Goal: Information Seeking & Learning: Compare options

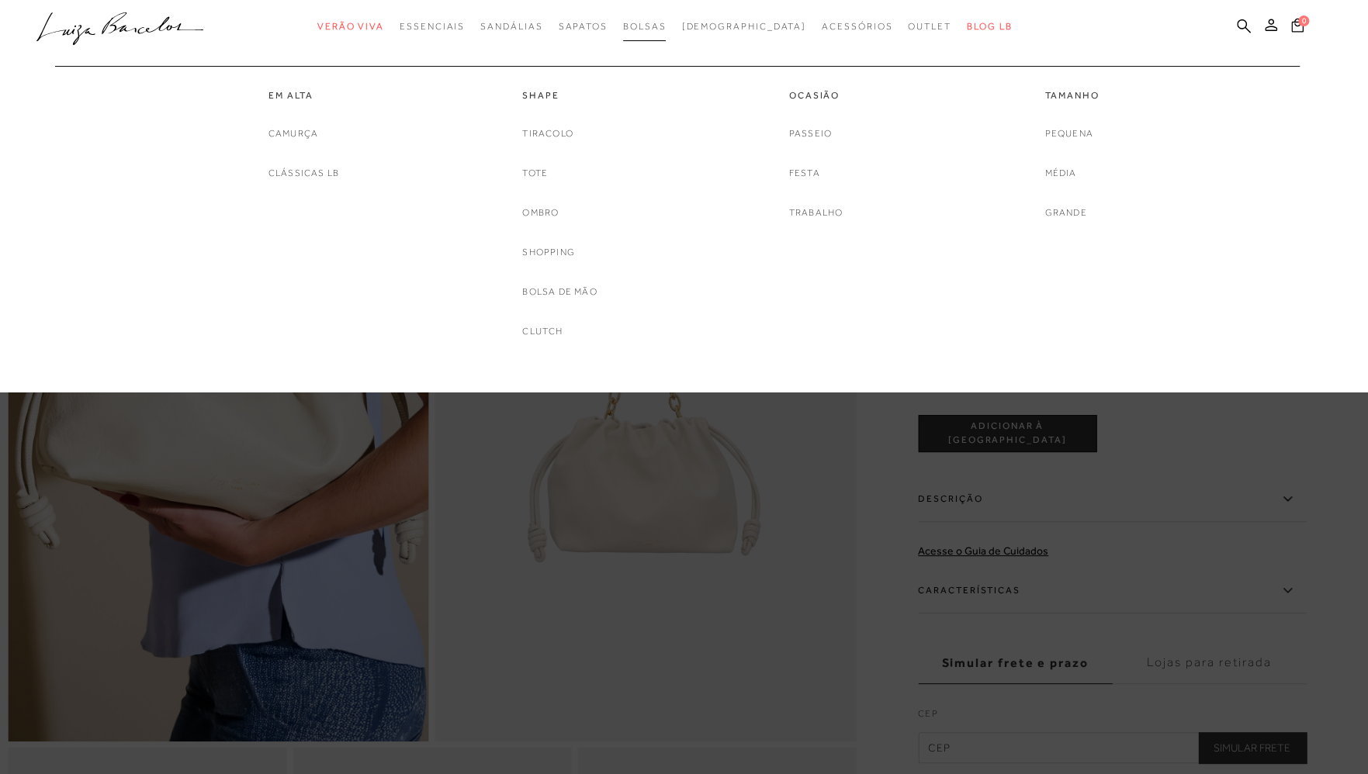
click at [666, 28] on span "Bolsas" at bounding box center [644, 26] width 43 height 11
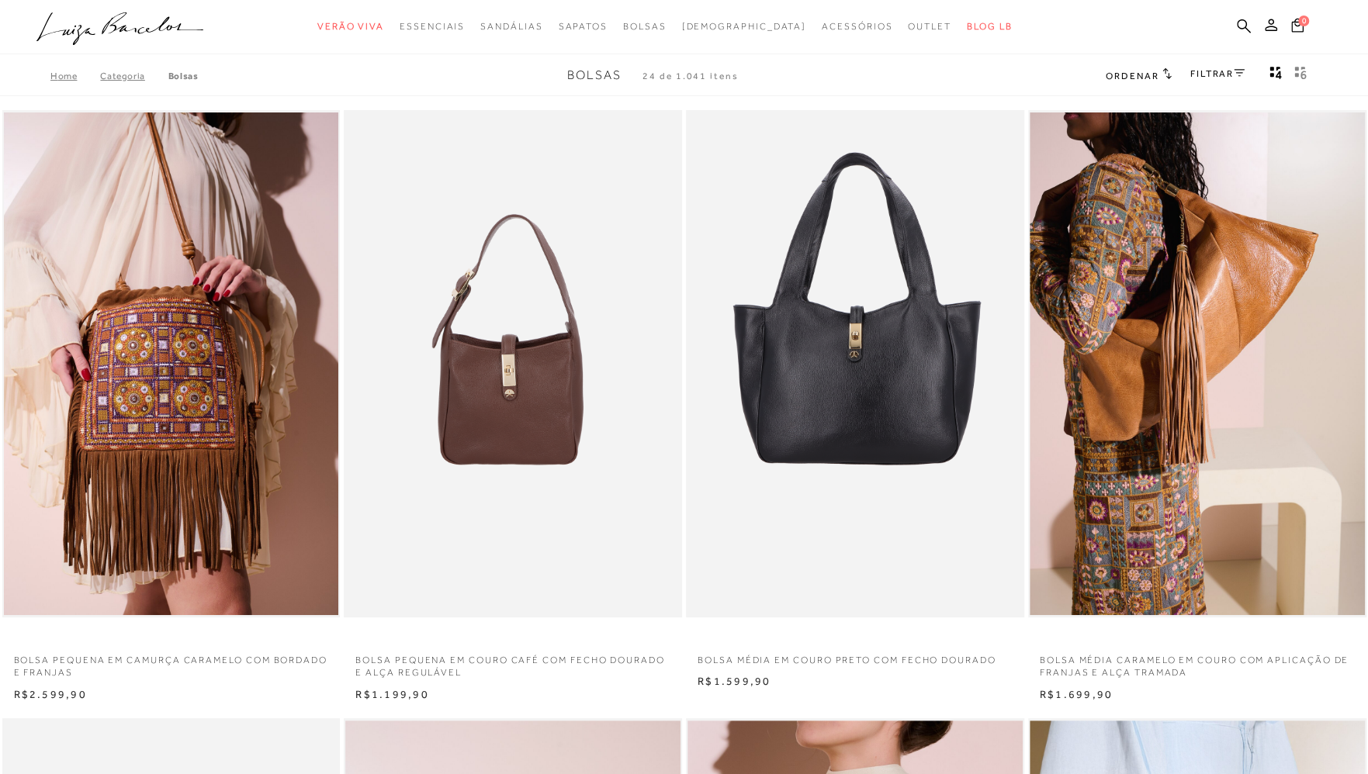
click at [1208, 74] on link "FILTRAR" at bounding box center [1217, 73] width 54 height 11
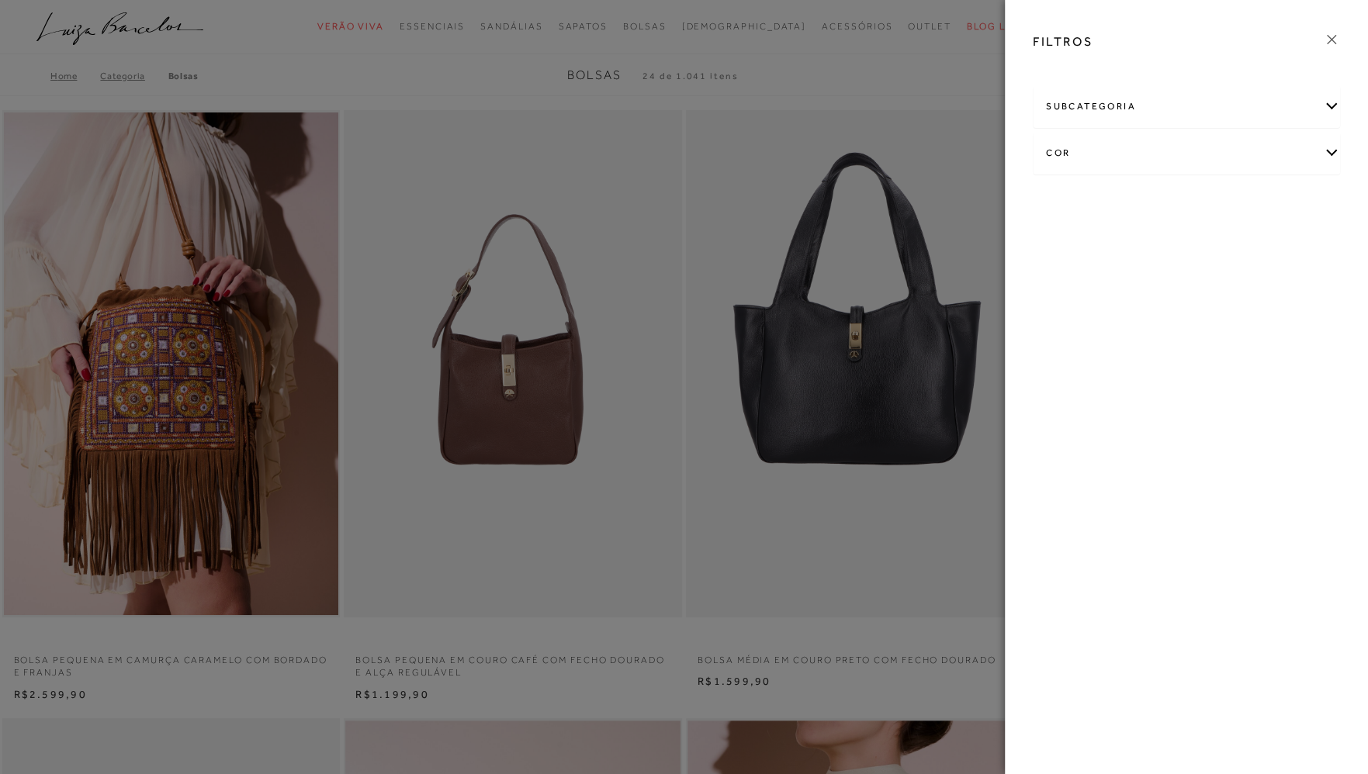
click at [1130, 150] on div "cor" at bounding box center [1186, 153] width 306 height 41
click at [1075, 314] on link "Ver mais..." at bounding box center [1074, 312] width 42 height 12
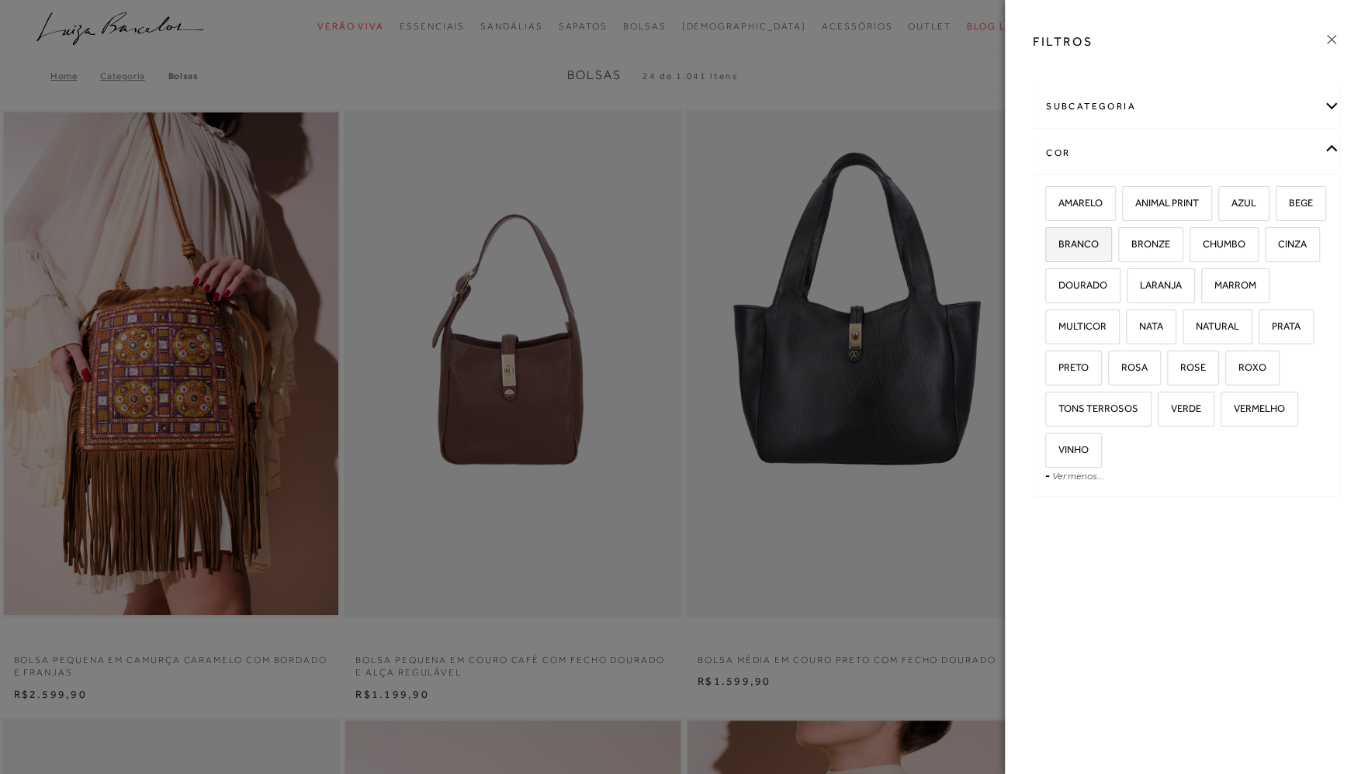
click at [1072, 246] on span "BRANCO" at bounding box center [1073, 244] width 52 height 12
click at [1058, 246] on input "BRANCO" at bounding box center [1051, 247] width 16 height 16
checkbox input "true"
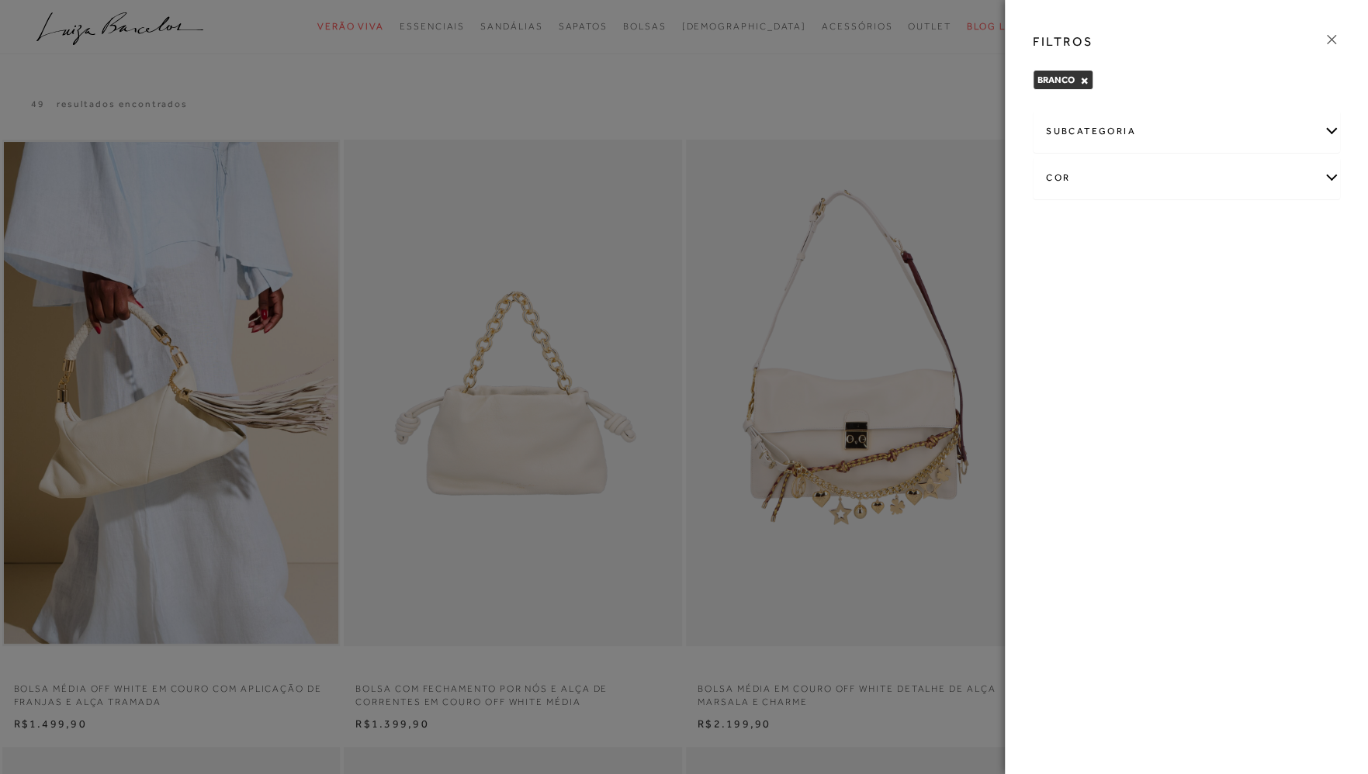
click at [470, 105] on div at bounding box center [684, 387] width 1368 height 774
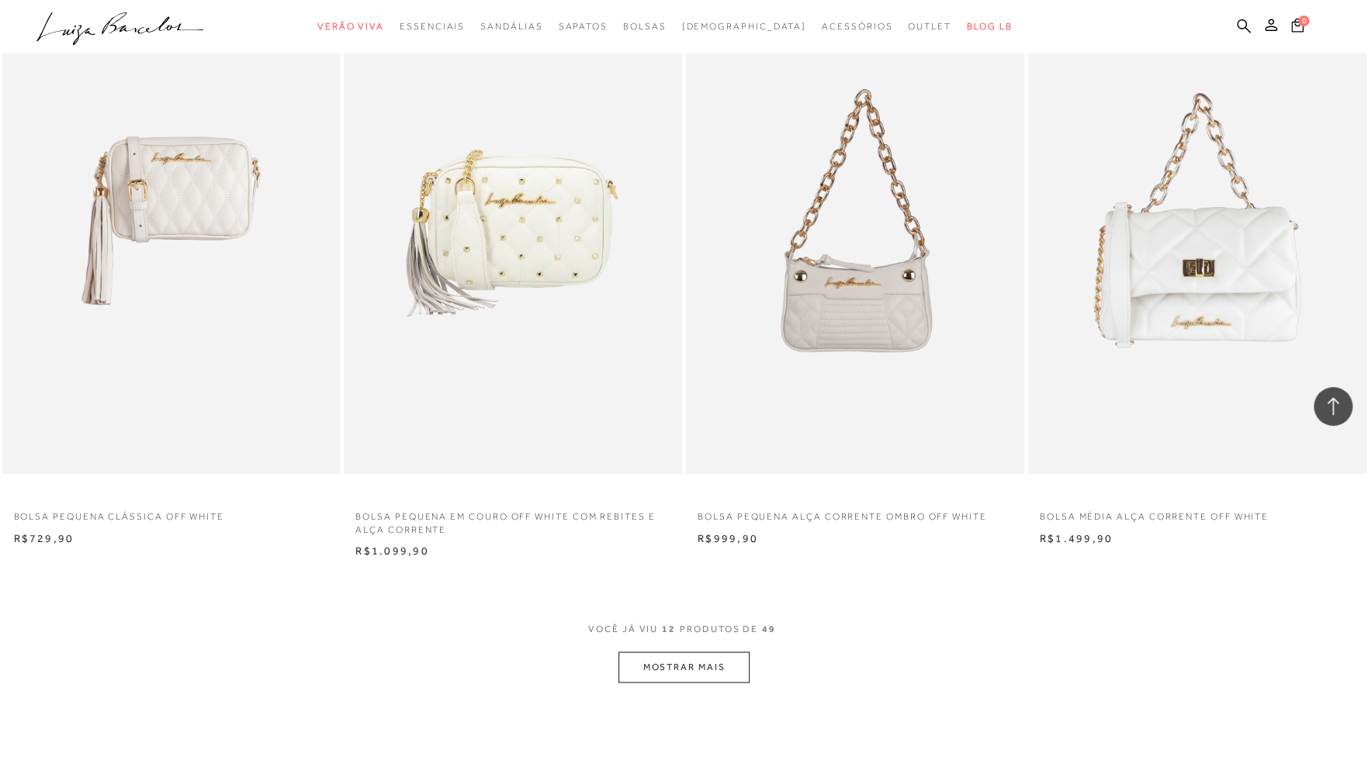
scroll to position [1552, 0]
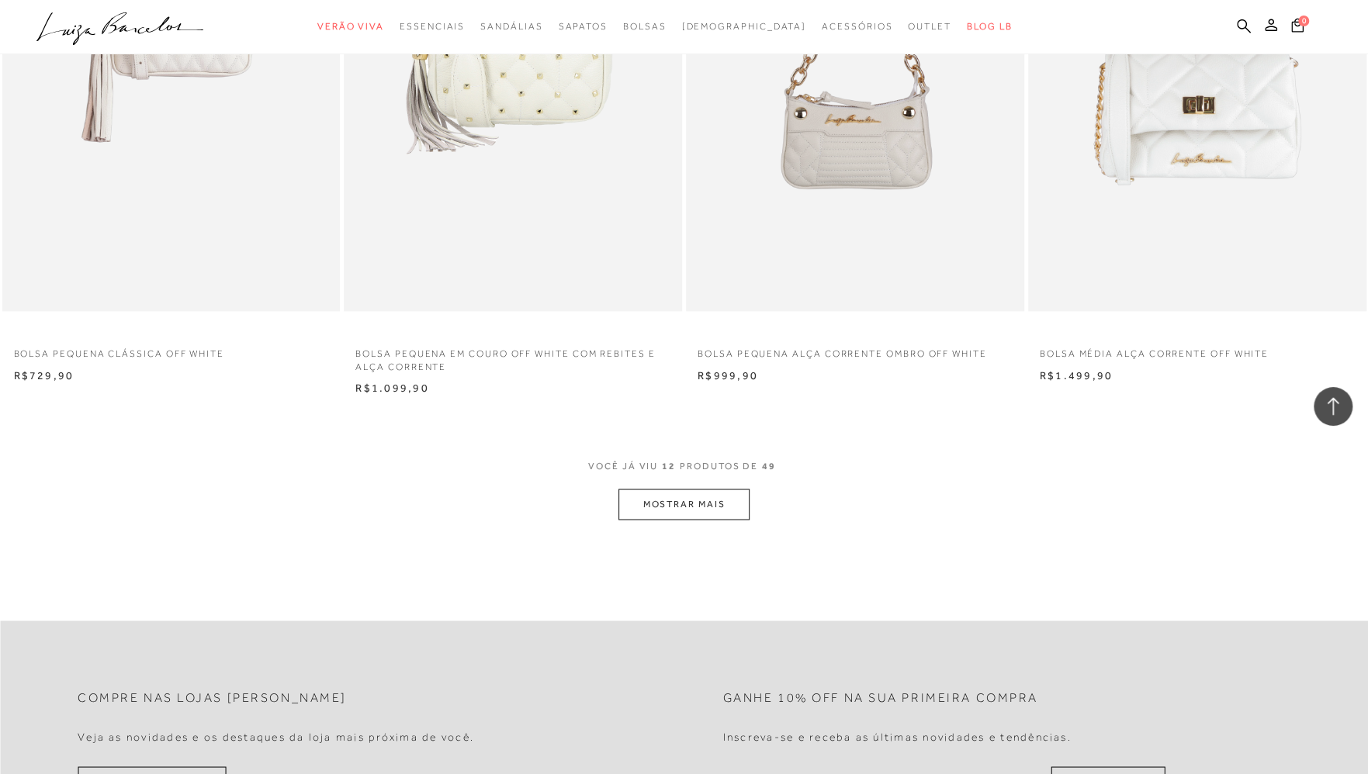
click at [639, 504] on button "MOSTRAR MAIS" at bounding box center [683, 504] width 130 height 30
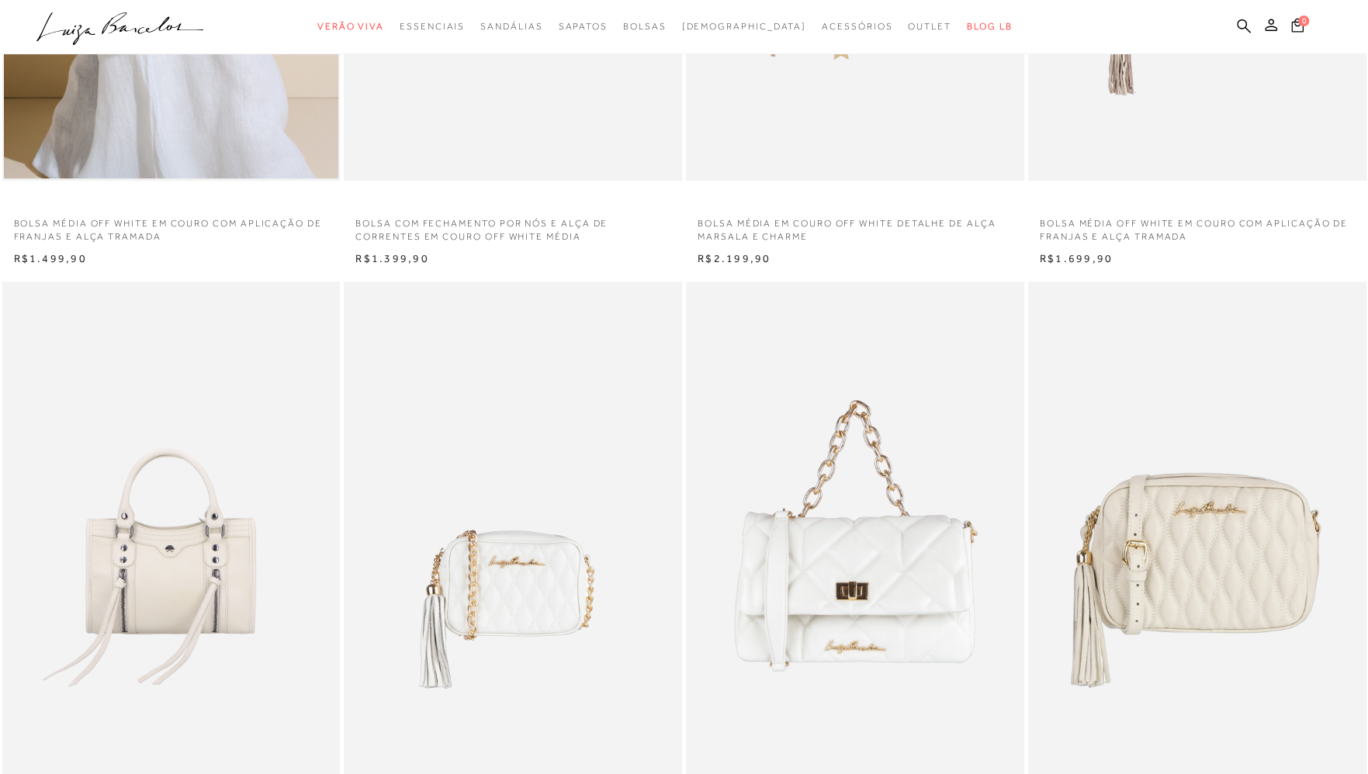
scroll to position [0, 0]
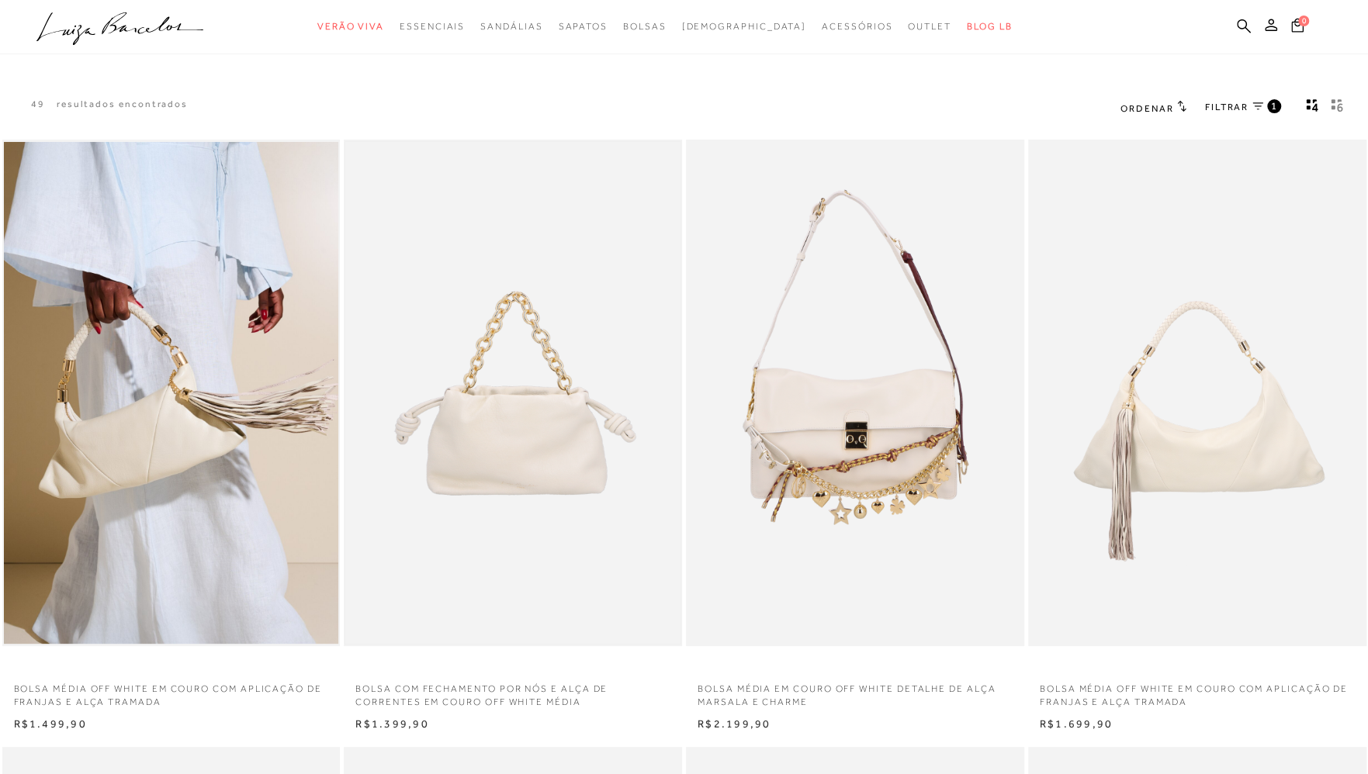
click at [526, 417] on img at bounding box center [512, 393] width 335 height 503
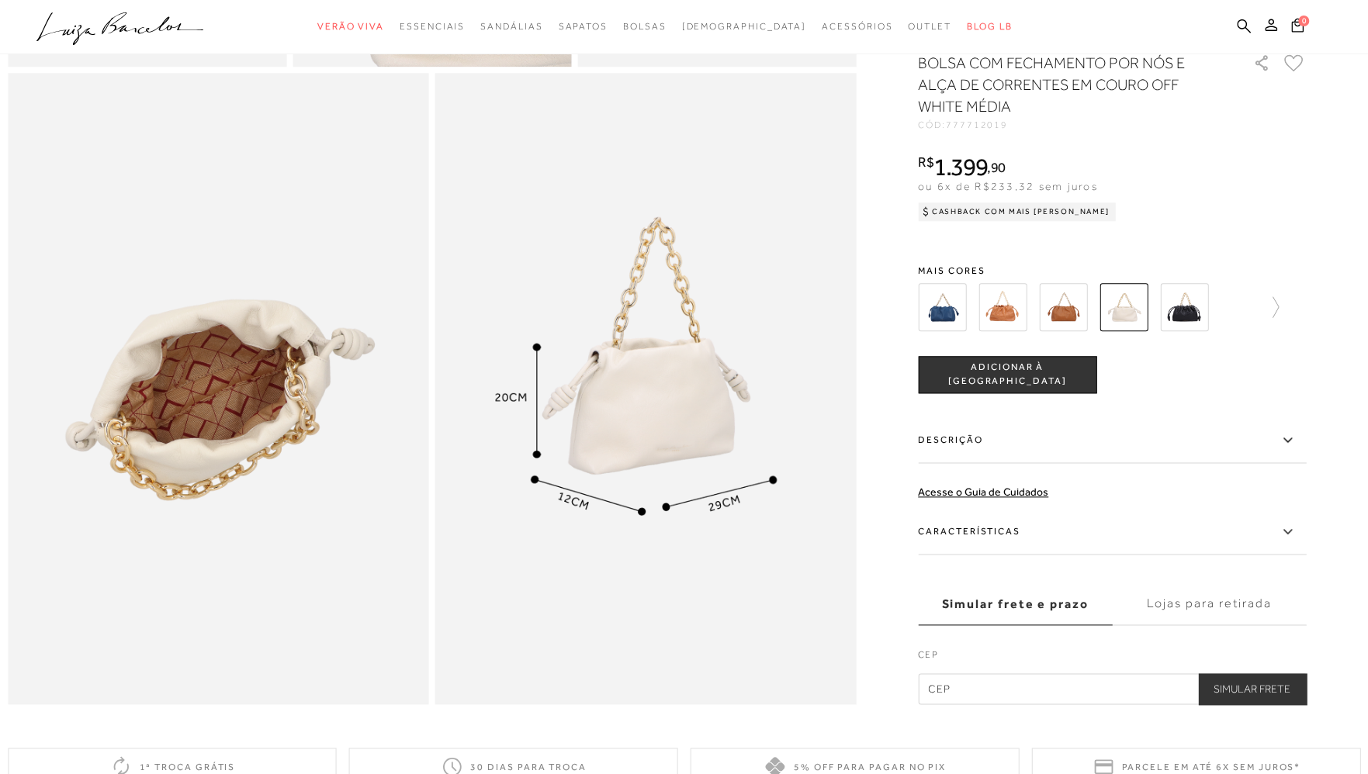
scroll to position [1079, 0]
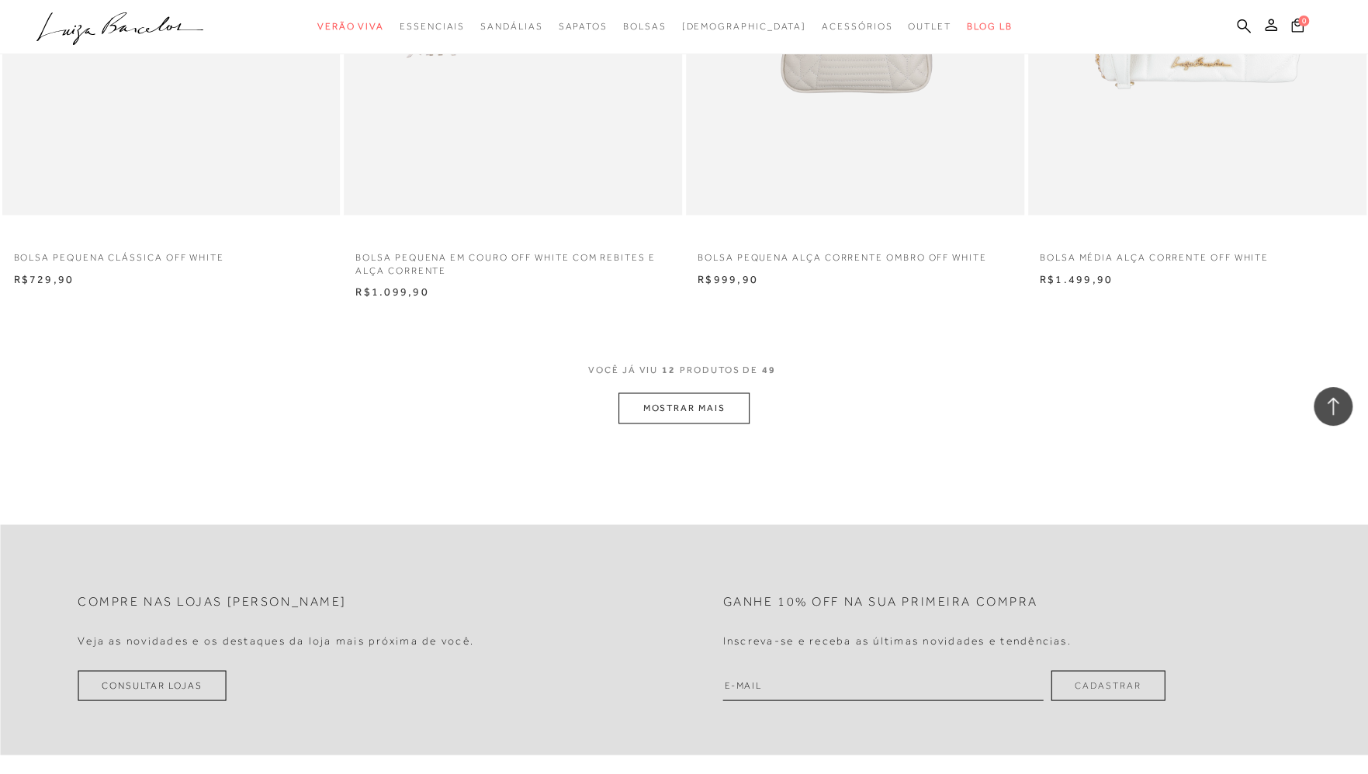
scroll to position [1629, 0]
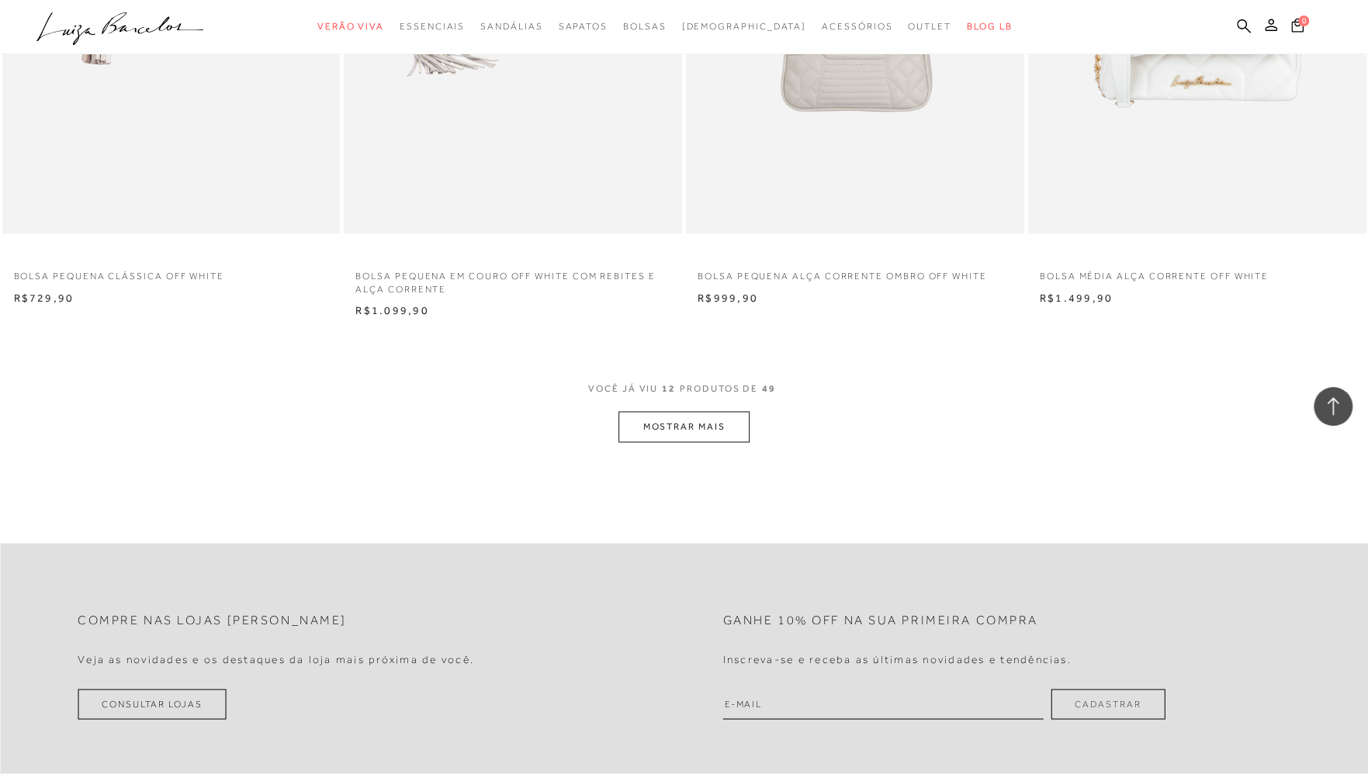
click at [673, 431] on button "MOSTRAR MAIS" at bounding box center [683, 426] width 130 height 30
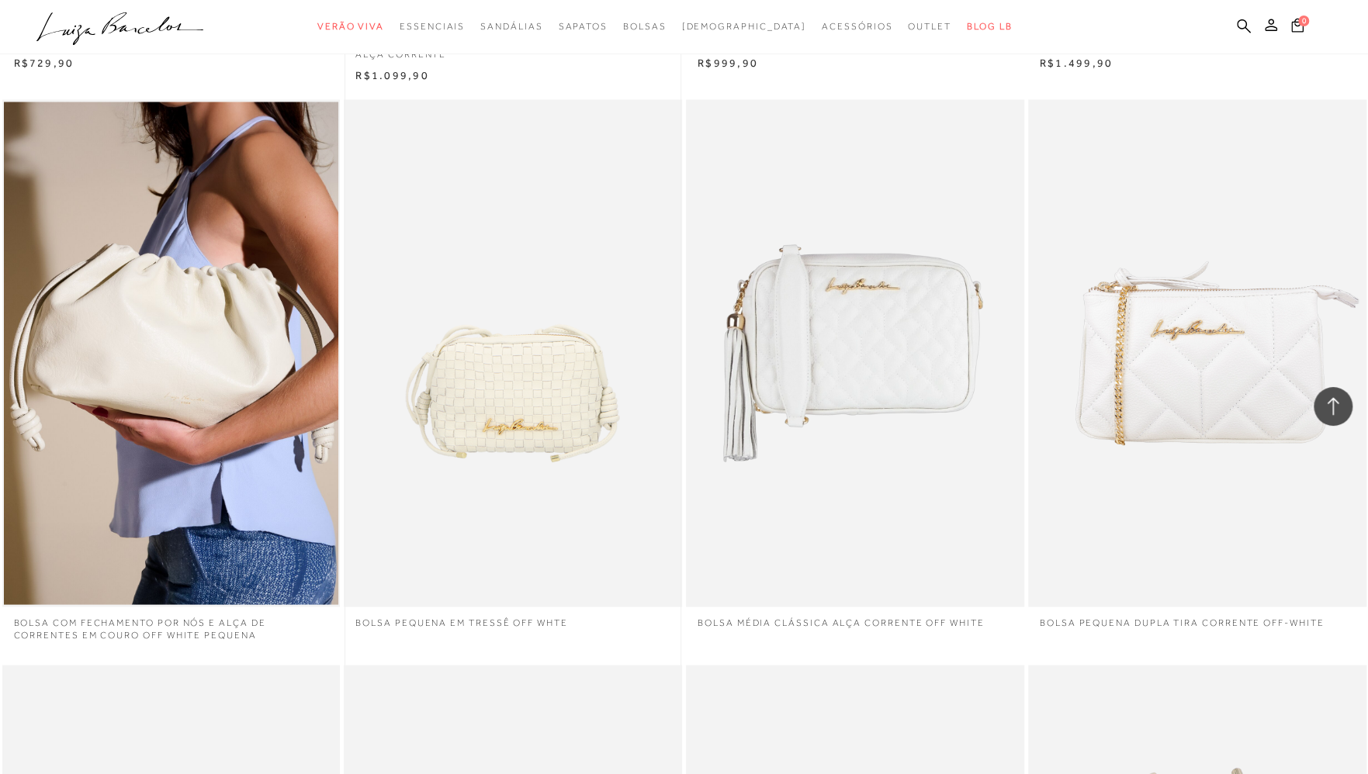
scroll to position [1939, 0]
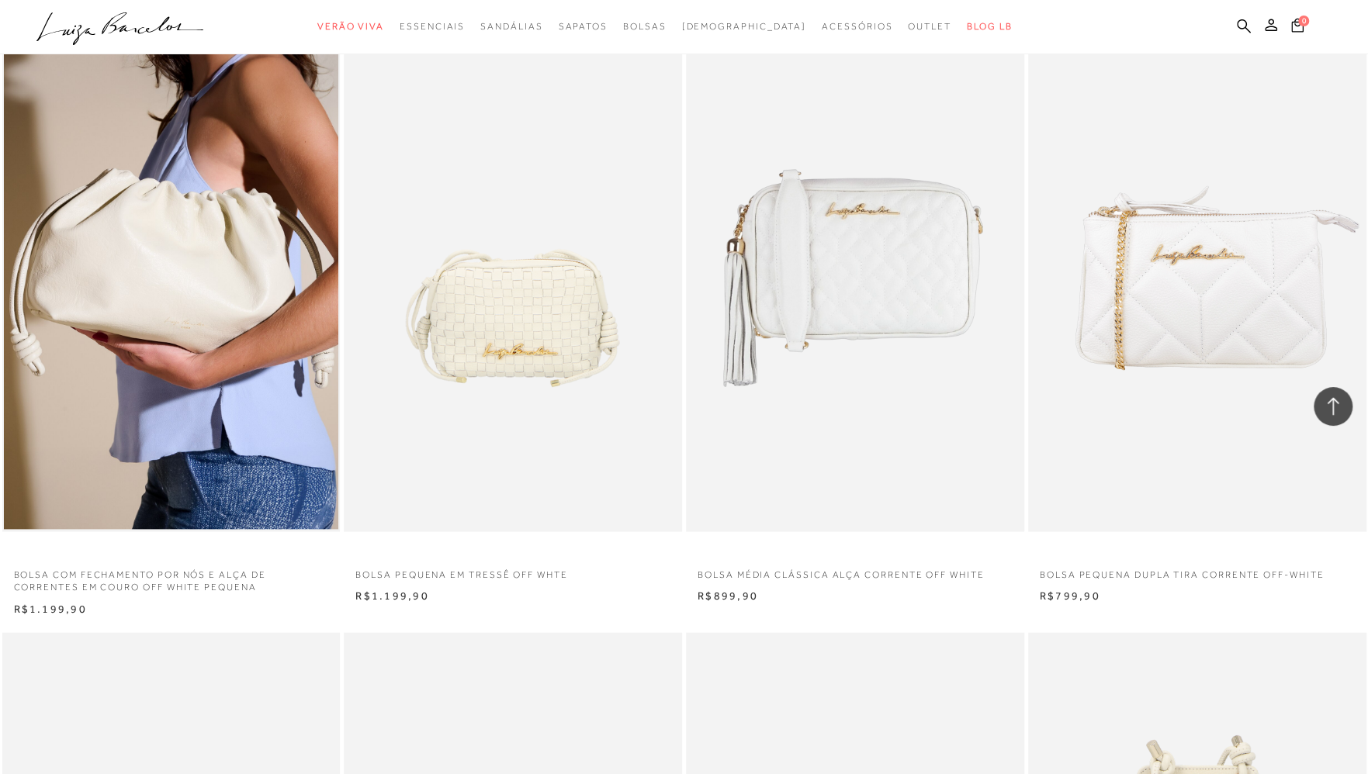
click at [173, 347] on img at bounding box center [171, 277] width 335 height 503
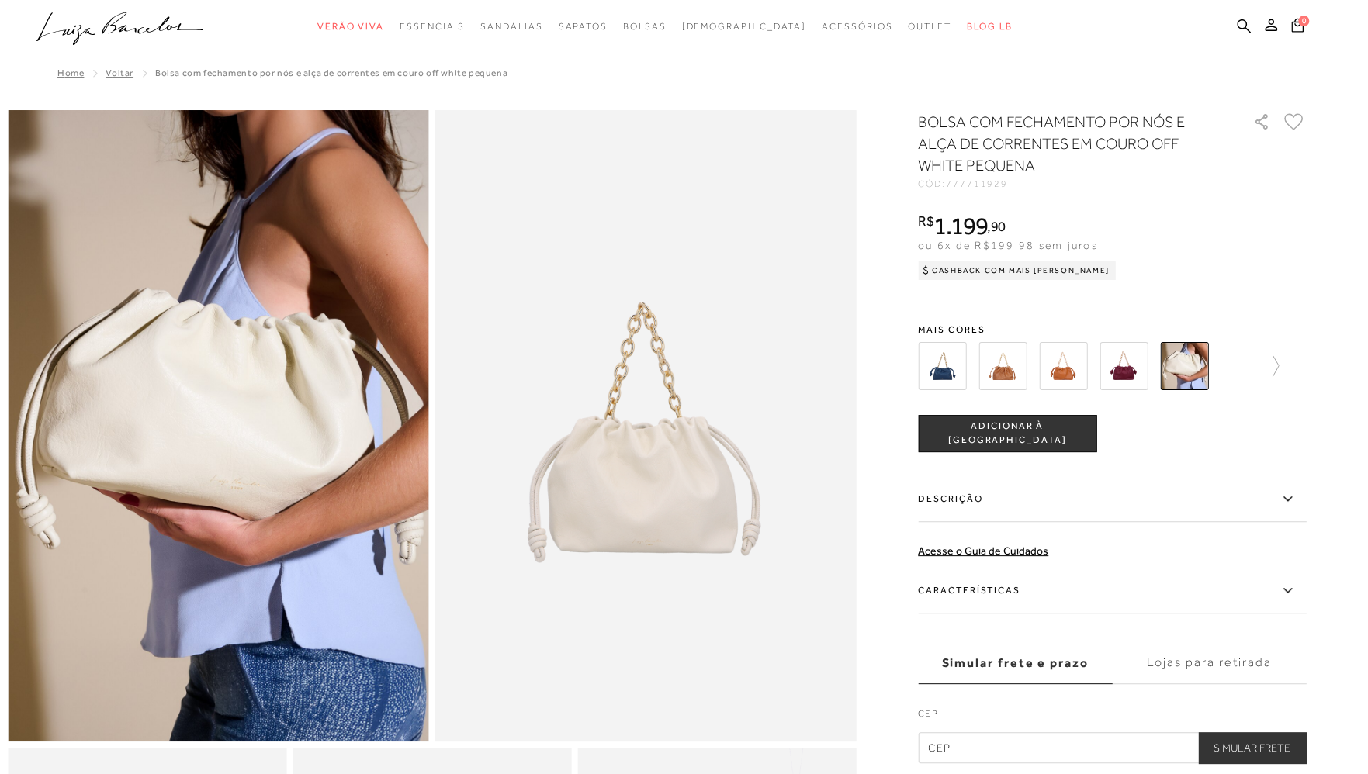
click at [947, 369] on img at bounding box center [942, 366] width 48 height 48
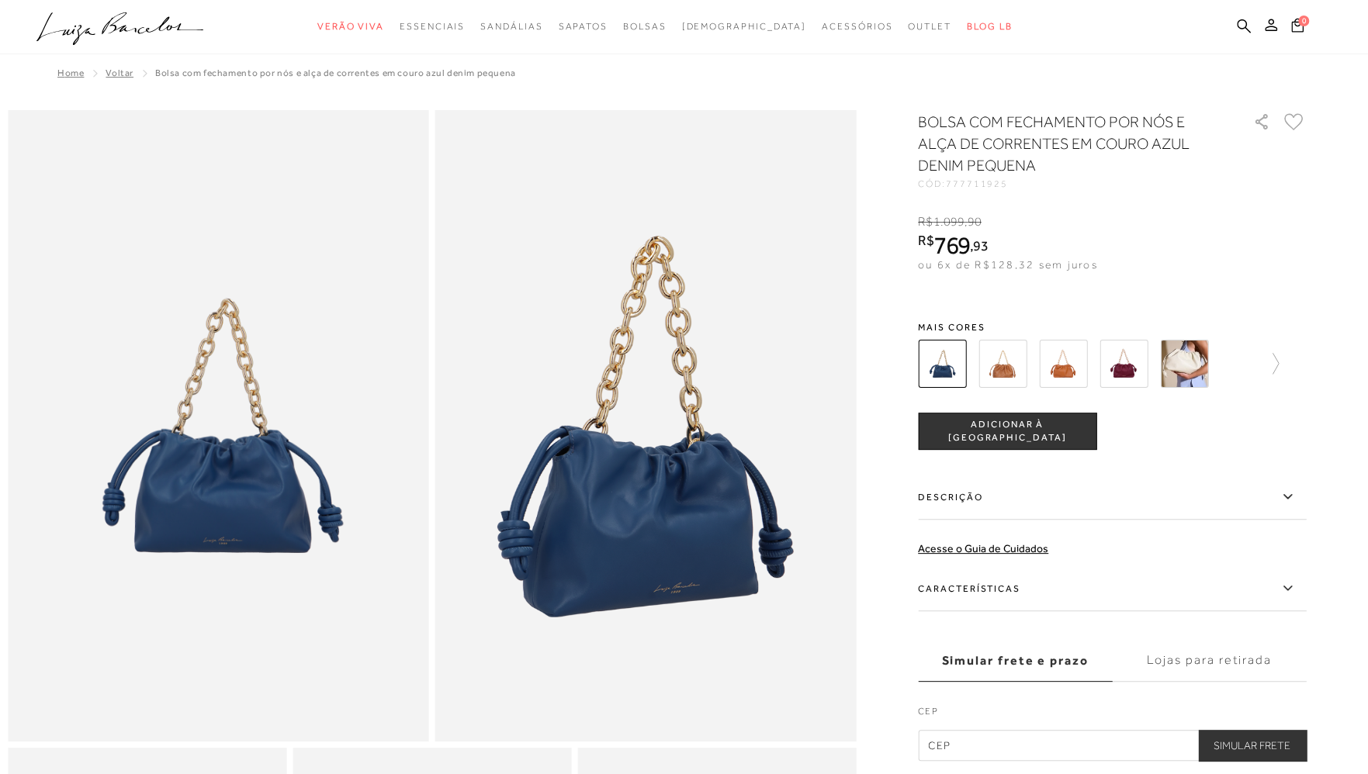
click at [1008, 371] on img at bounding box center [1002, 364] width 48 height 48
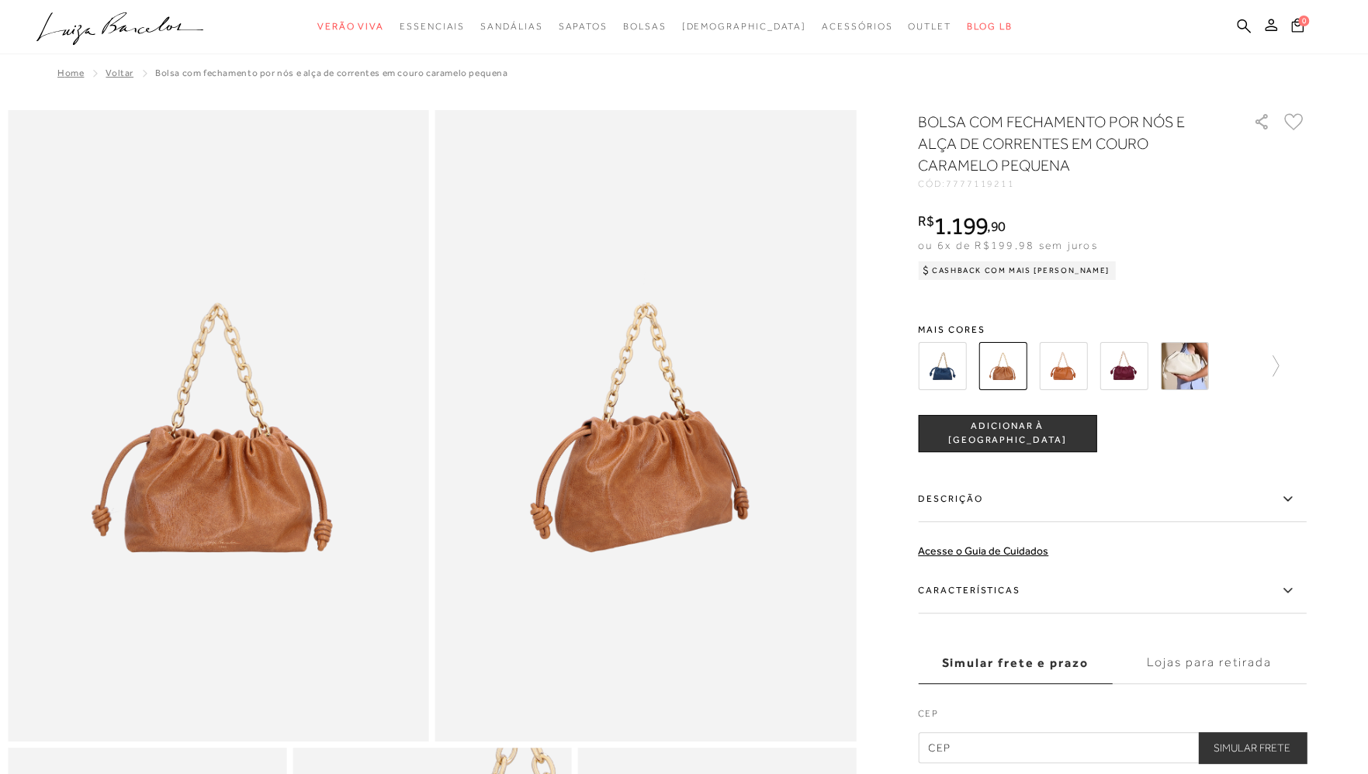
click at [1074, 375] on img at bounding box center [1063, 366] width 48 height 48
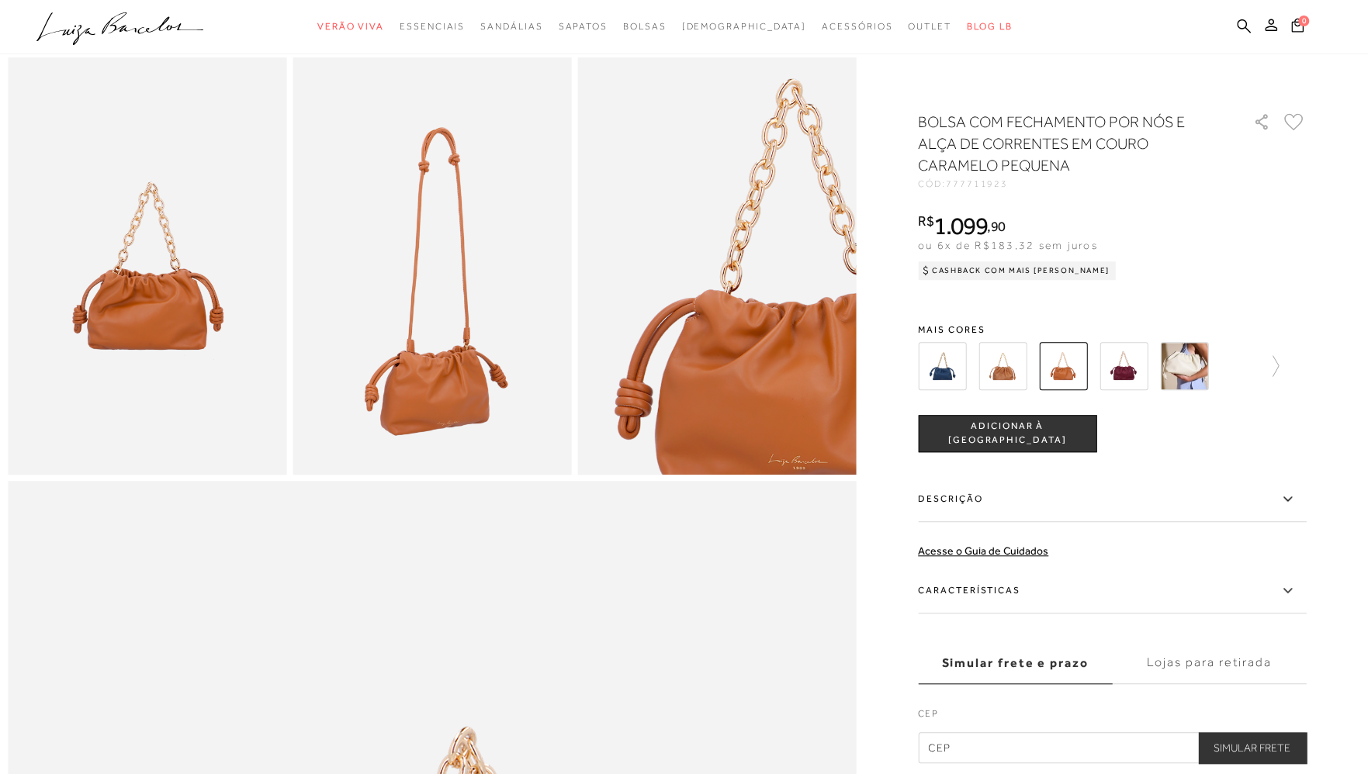
scroll to position [698, 0]
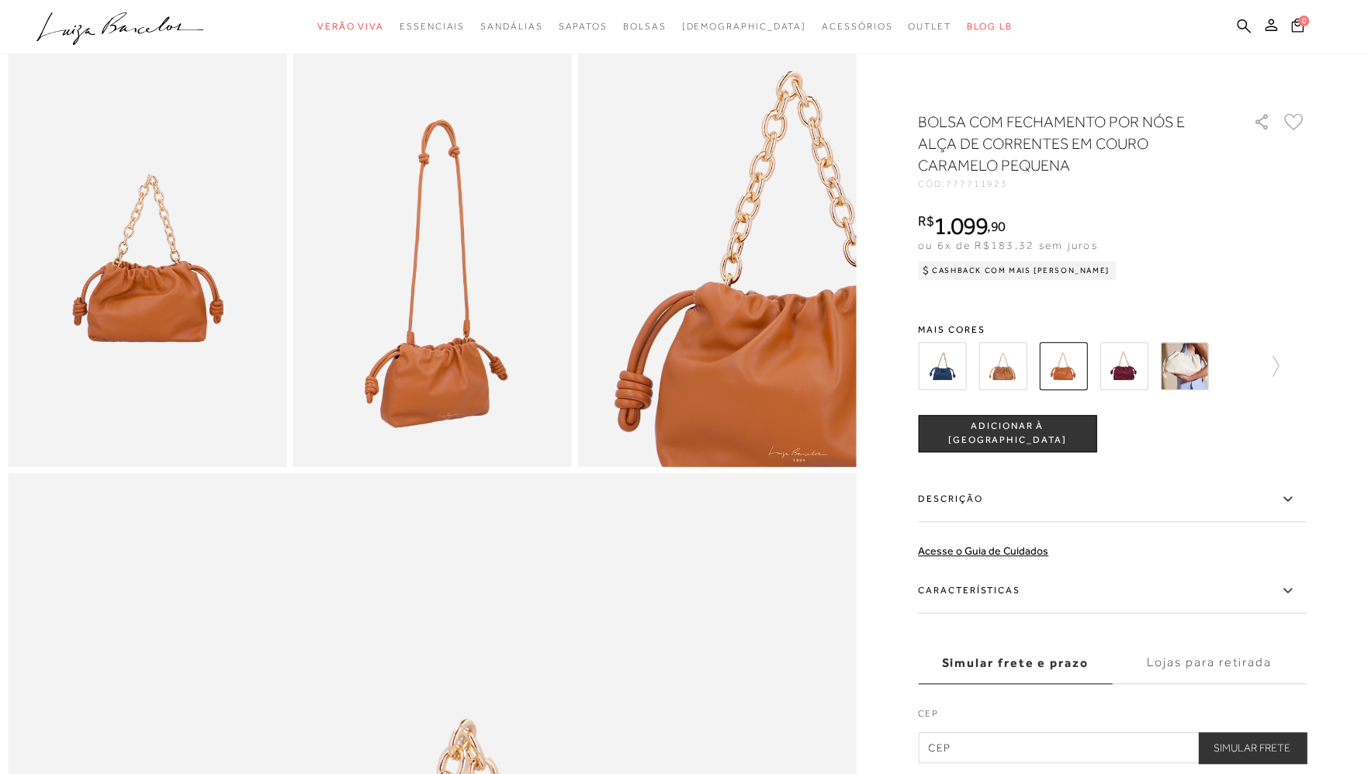
click at [1136, 364] on img at bounding box center [1123, 366] width 48 height 48
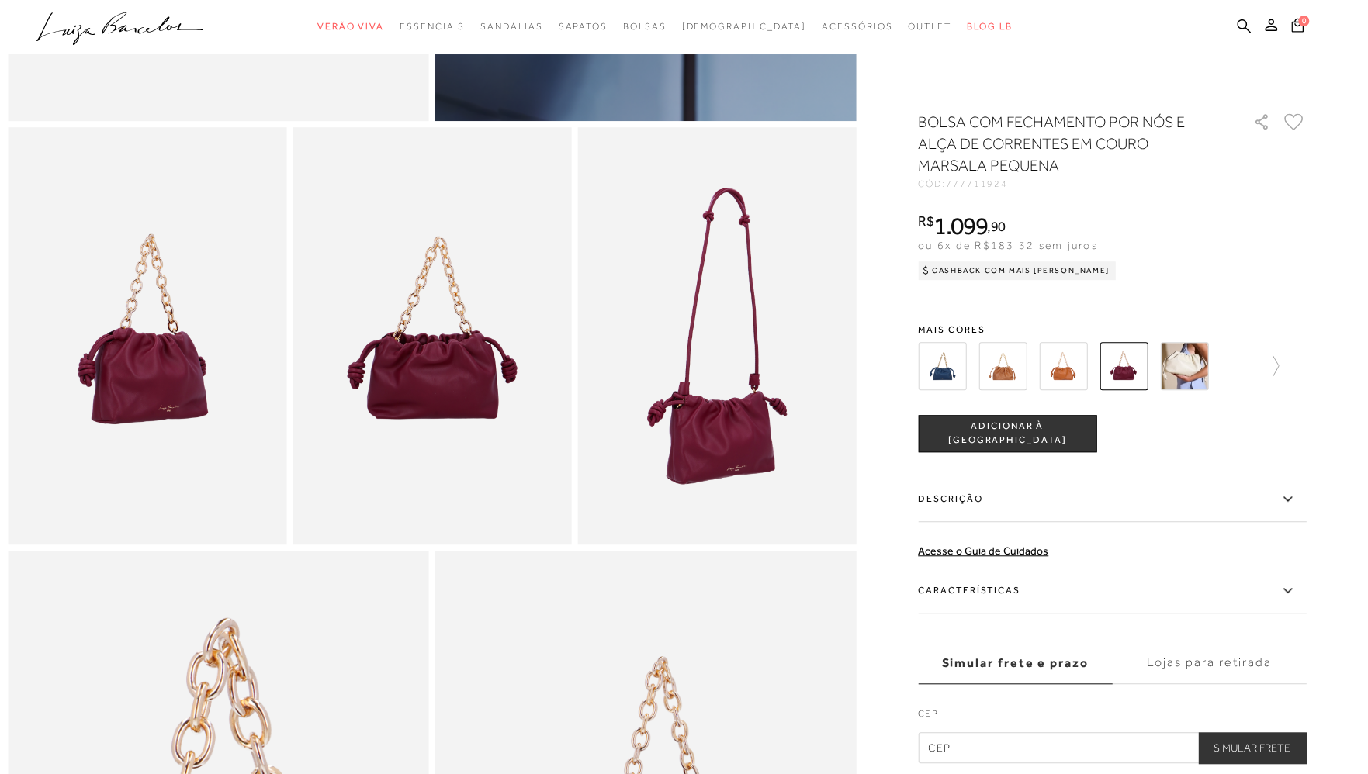
click at [1190, 368] on img at bounding box center [1184, 366] width 48 height 48
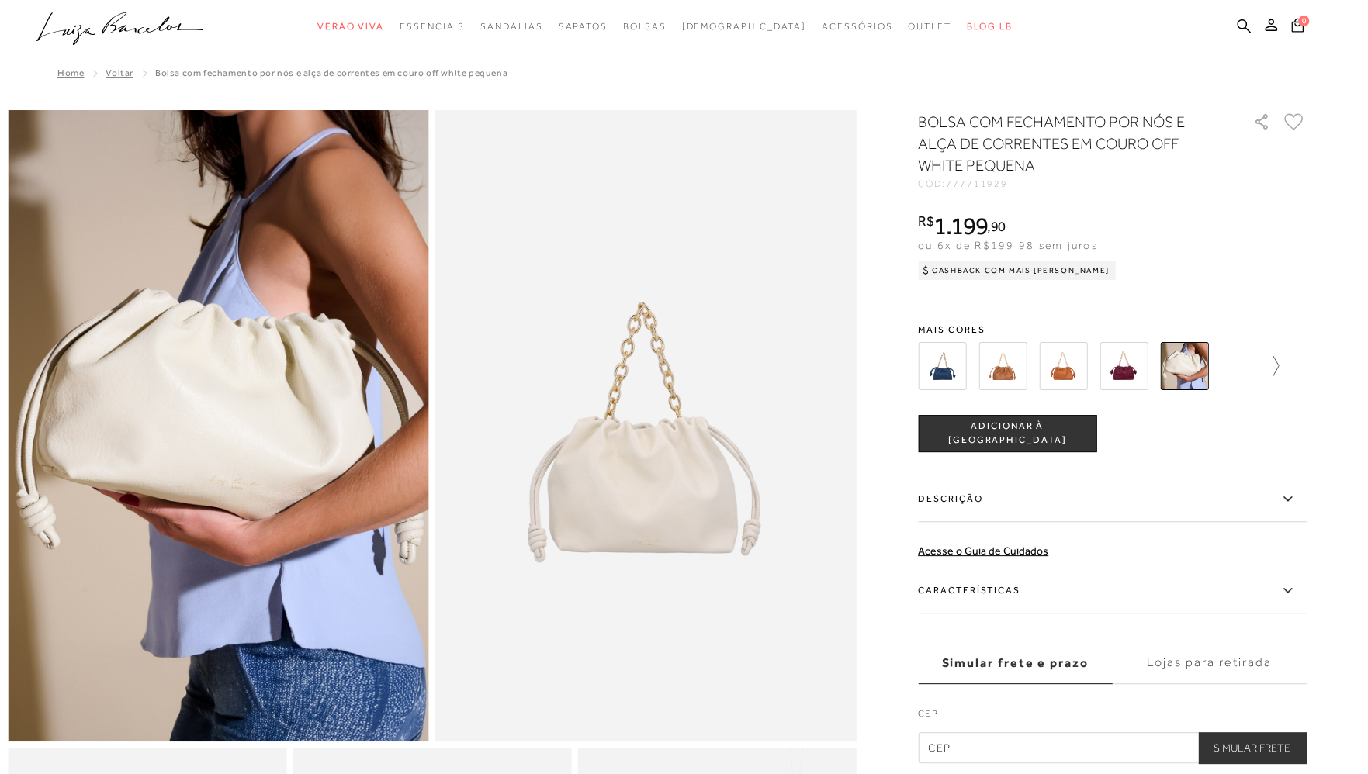
click at [1278, 372] on icon at bounding box center [1268, 366] width 22 height 22
click at [976, 373] on img at bounding box center [969, 366] width 48 height 48
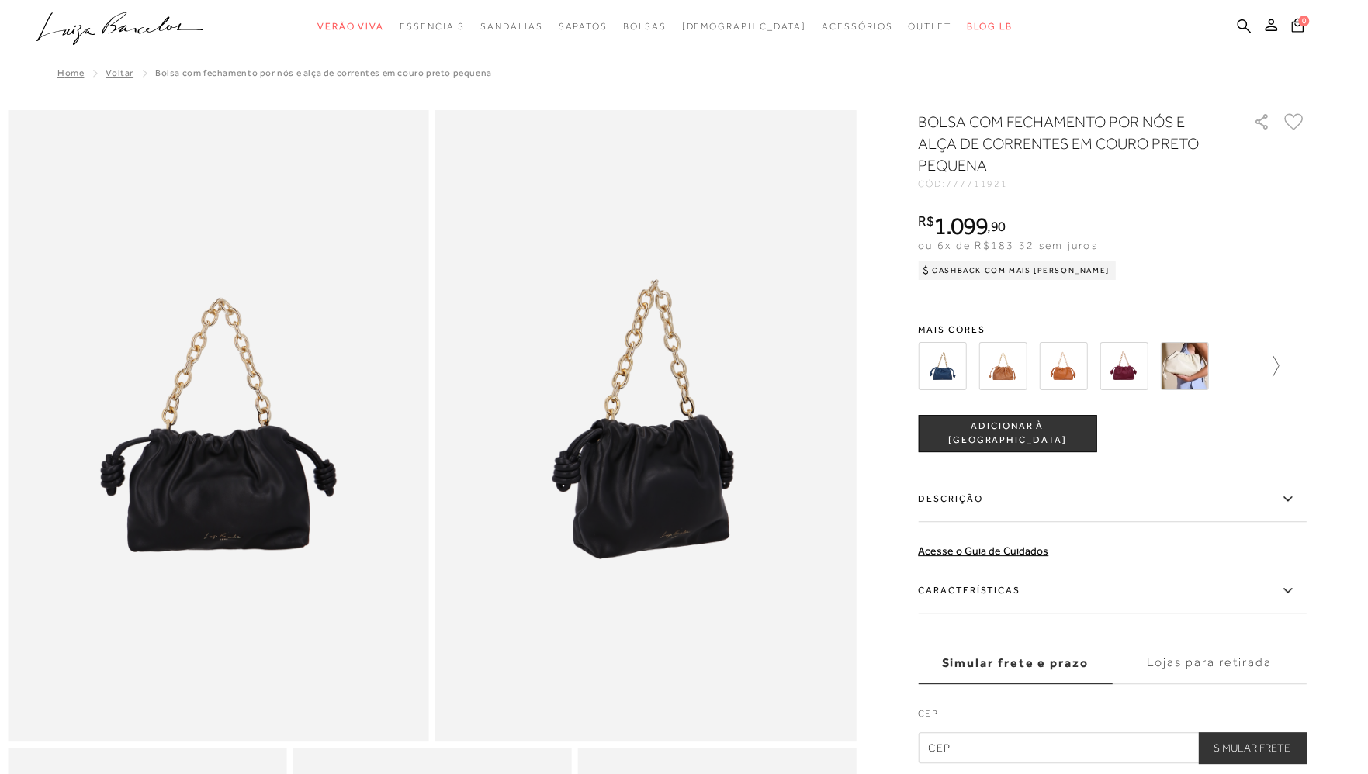
click at [1277, 368] on icon at bounding box center [1268, 366] width 22 height 22
click at [1038, 370] on img at bounding box center [1029, 366] width 48 height 48
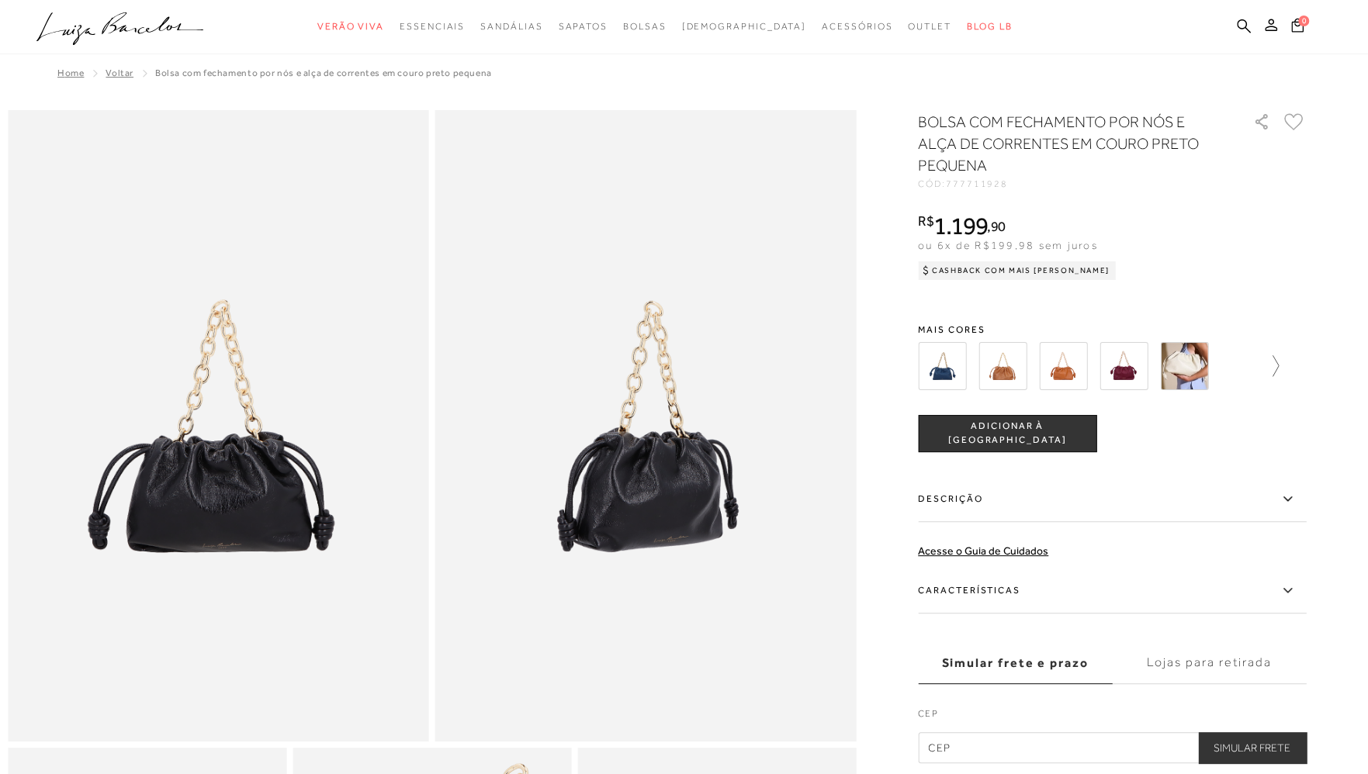
click at [1278, 370] on icon at bounding box center [1268, 366] width 22 height 22
click at [925, 365] on icon at bounding box center [929, 366] width 22 height 22
click at [1191, 370] on img at bounding box center [1184, 366] width 48 height 48
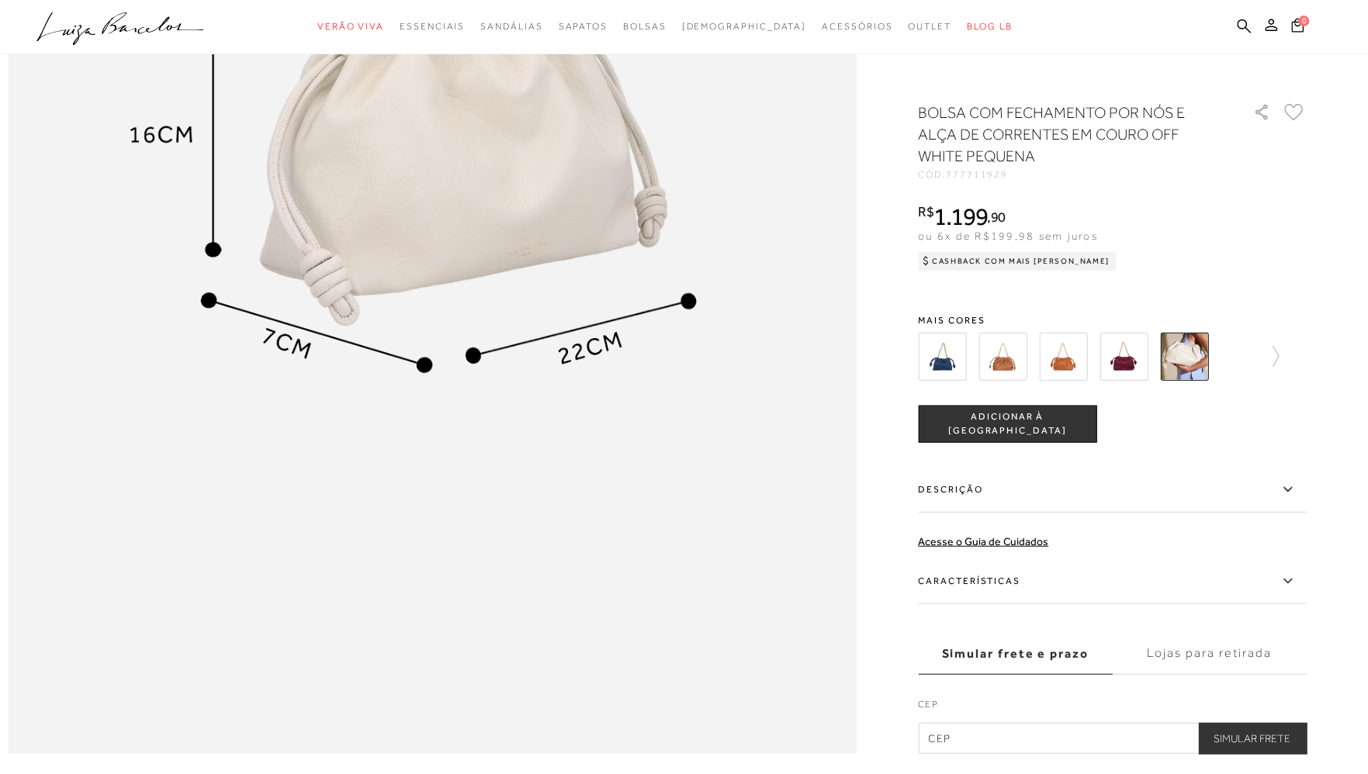
scroll to position [2017, 0]
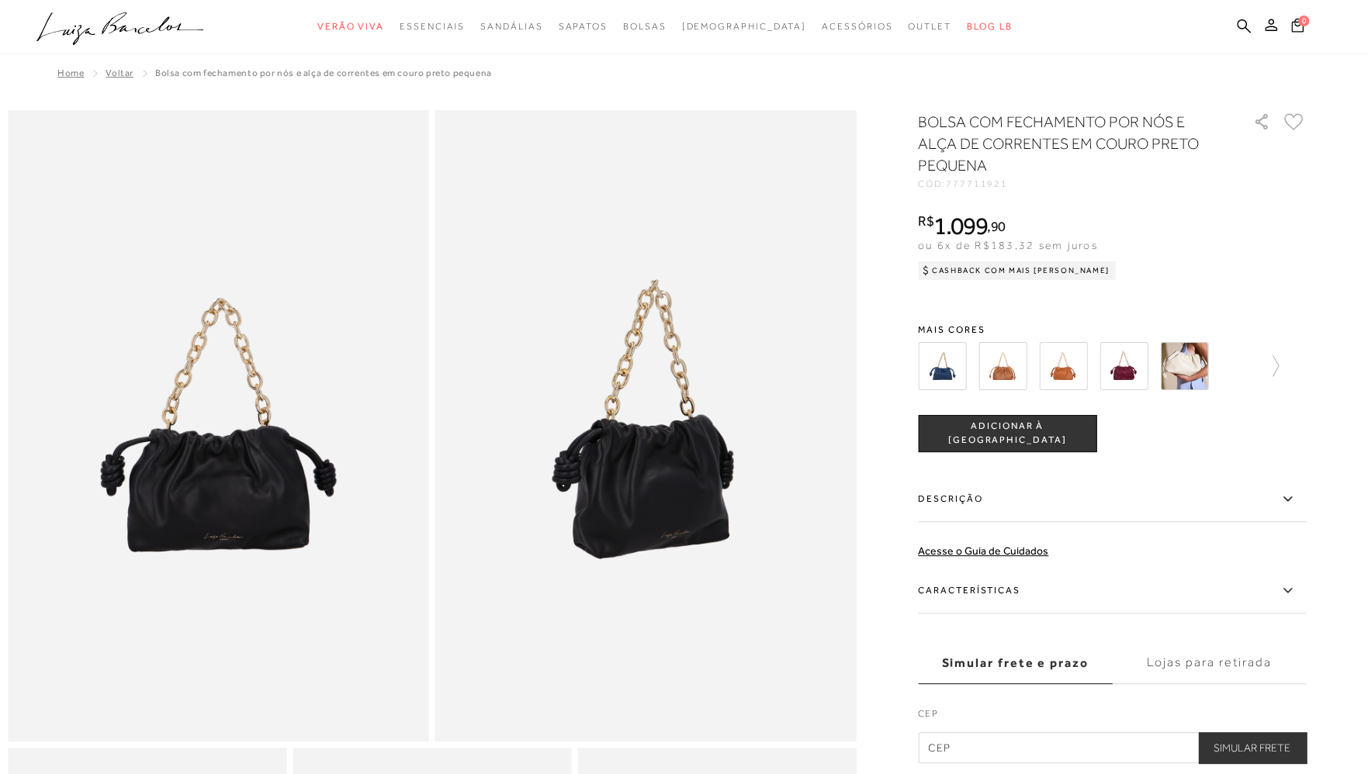
click at [1194, 365] on img at bounding box center [1184, 366] width 48 height 48
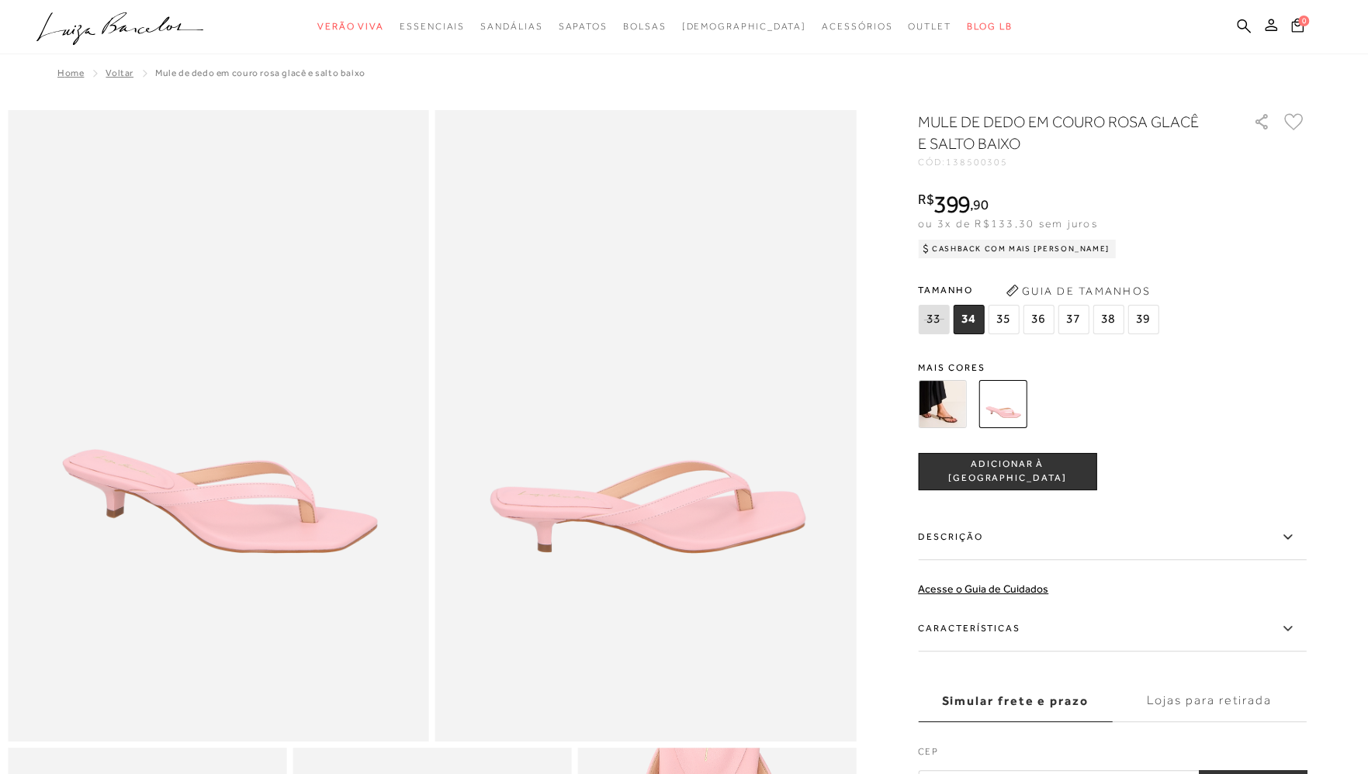
click at [1044, 319] on span "36" at bounding box center [1037, 319] width 31 height 29
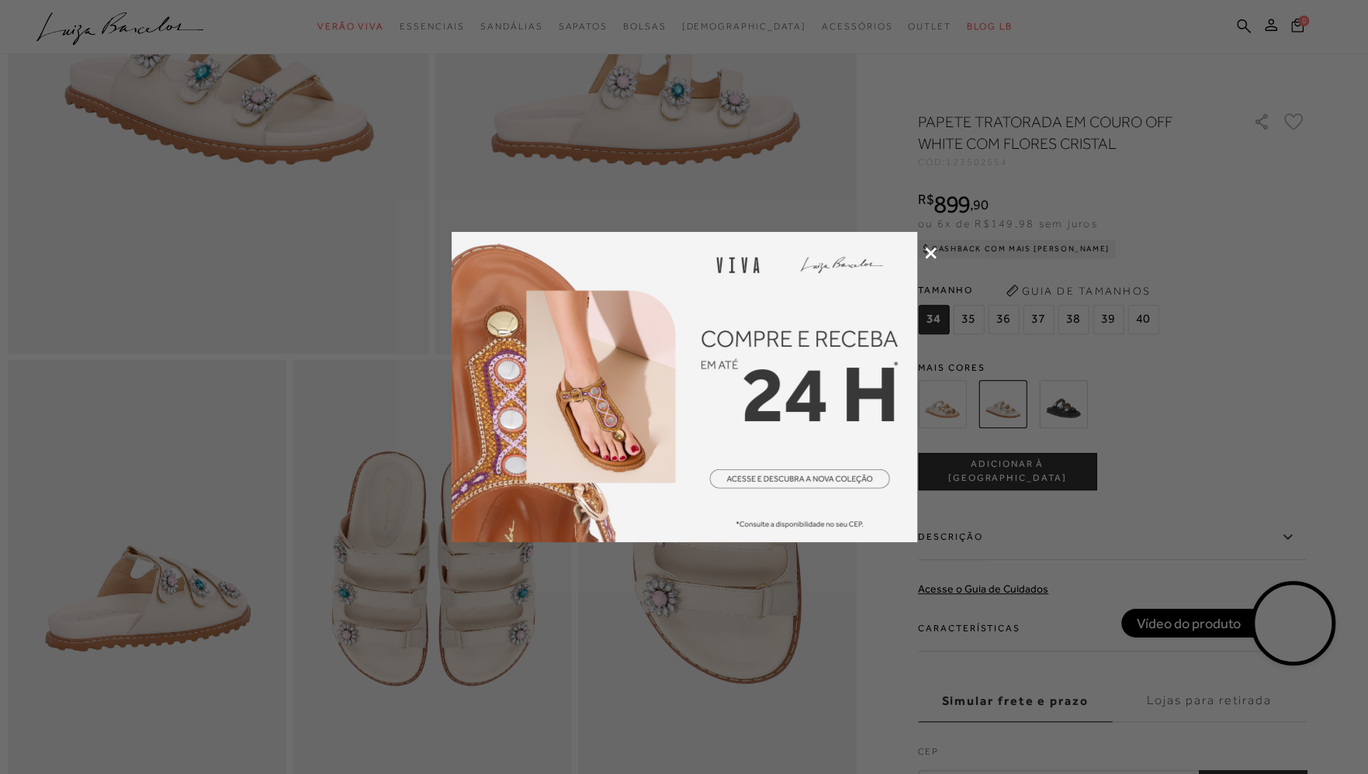
click at [929, 253] on icon at bounding box center [931, 253] width 12 height 12
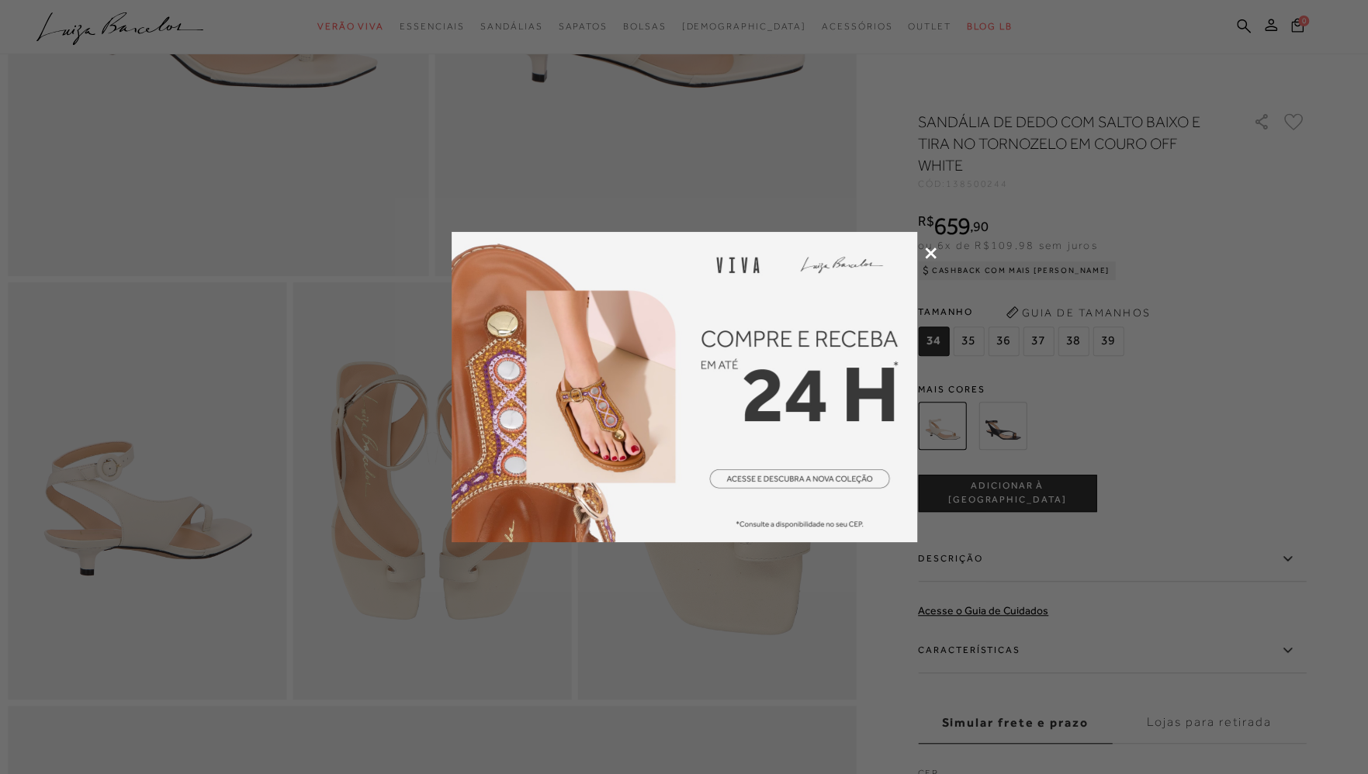
click at [927, 254] on icon at bounding box center [931, 253] width 12 height 12
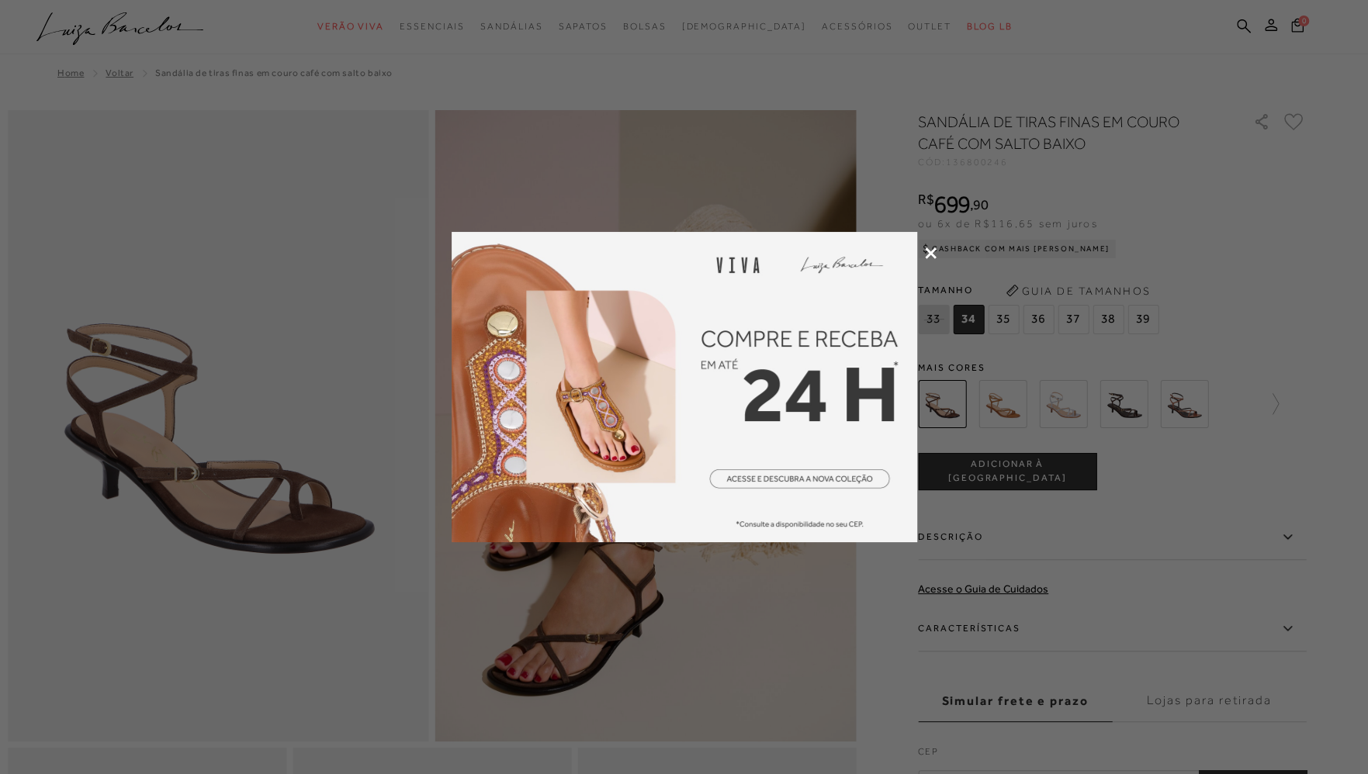
drag, startPoint x: 0, startPoint y: 0, endPoint x: 931, endPoint y: 249, distance: 963.7
click at [931, 249] on icon at bounding box center [931, 253] width 12 height 12
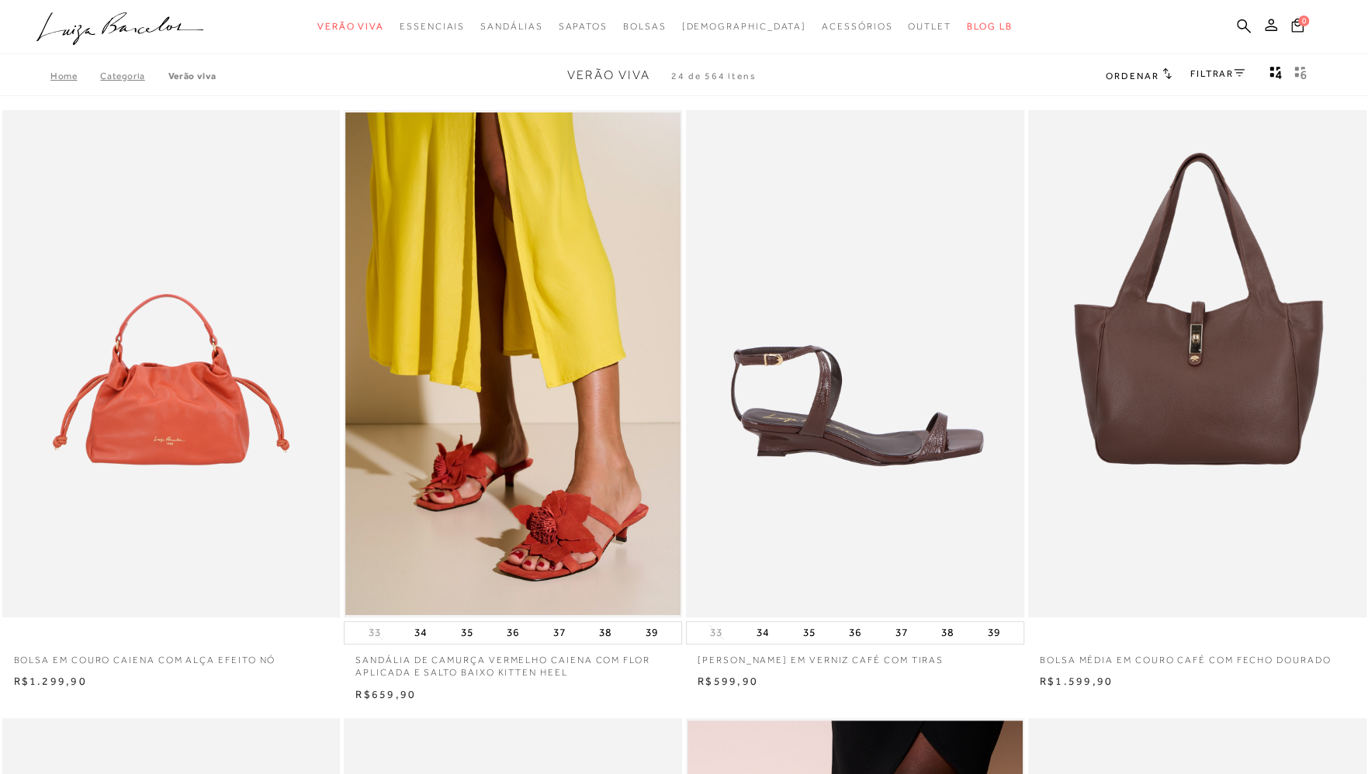
click at [850, 438] on img at bounding box center [855, 363] width 337 height 507
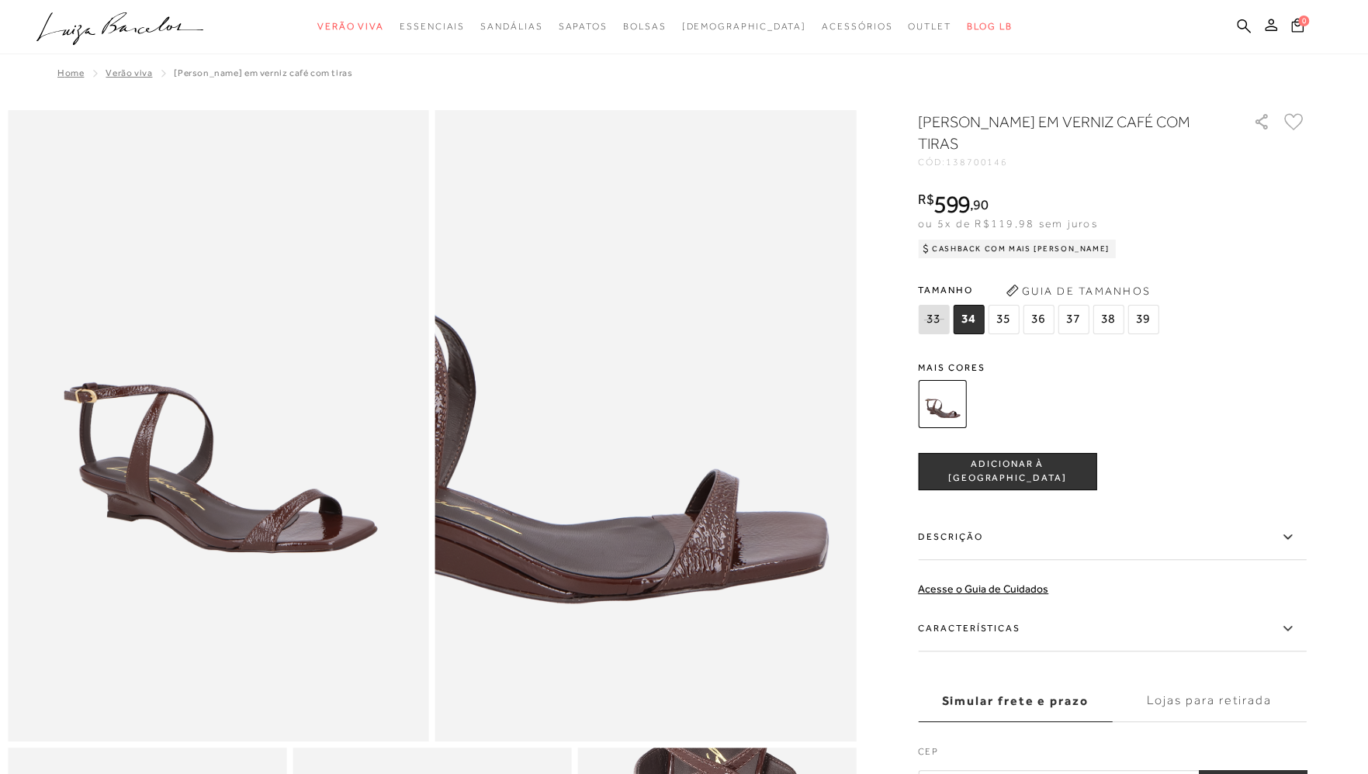
scroll to position [543, 0]
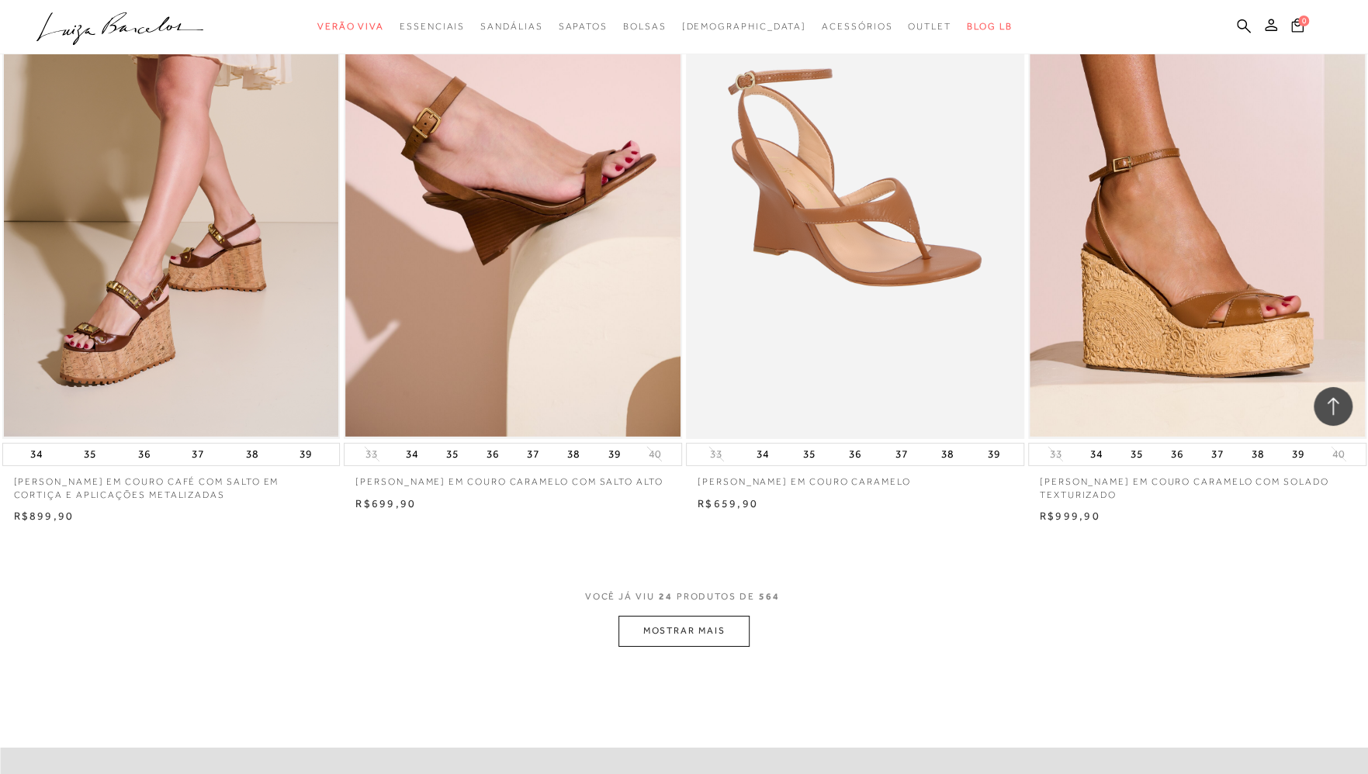
scroll to position [3491, 0]
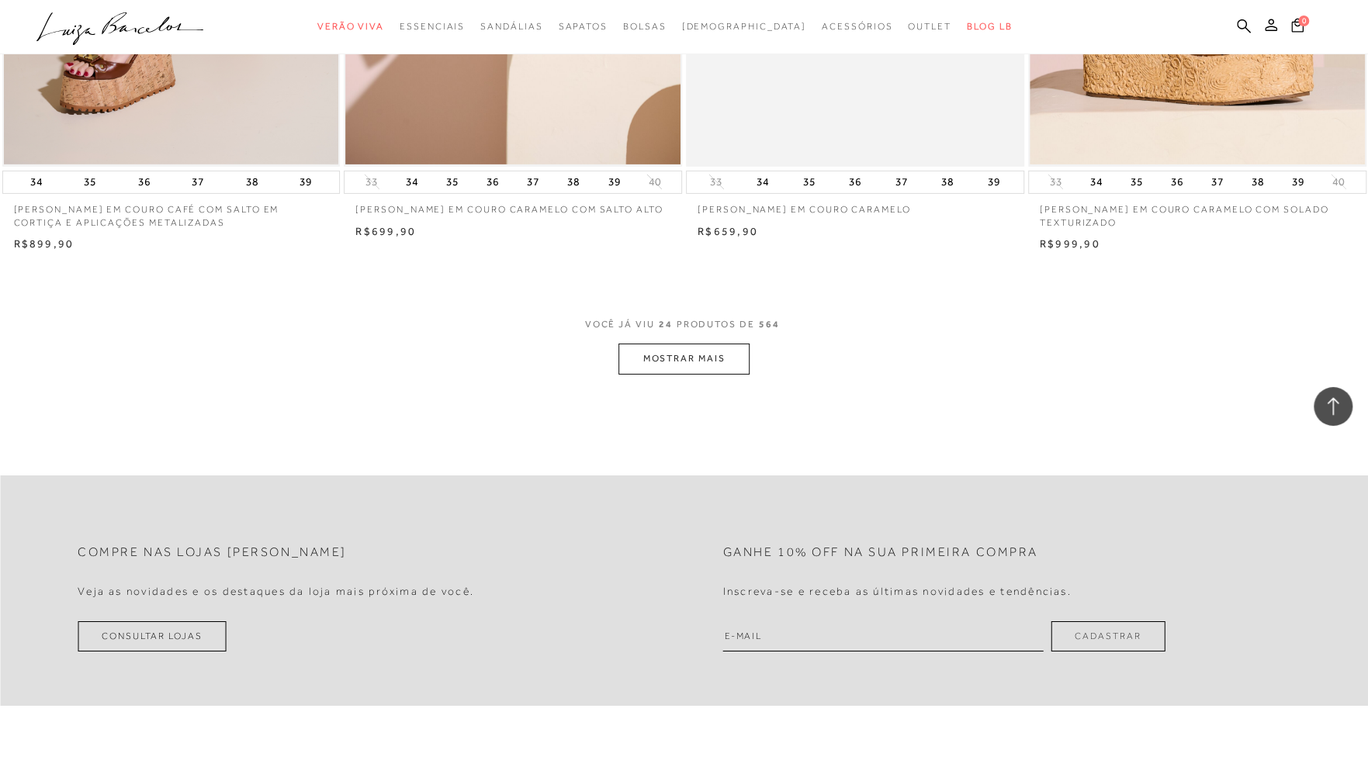
click at [659, 360] on button "MOSTRAR MAIS" at bounding box center [683, 359] width 130 height 30
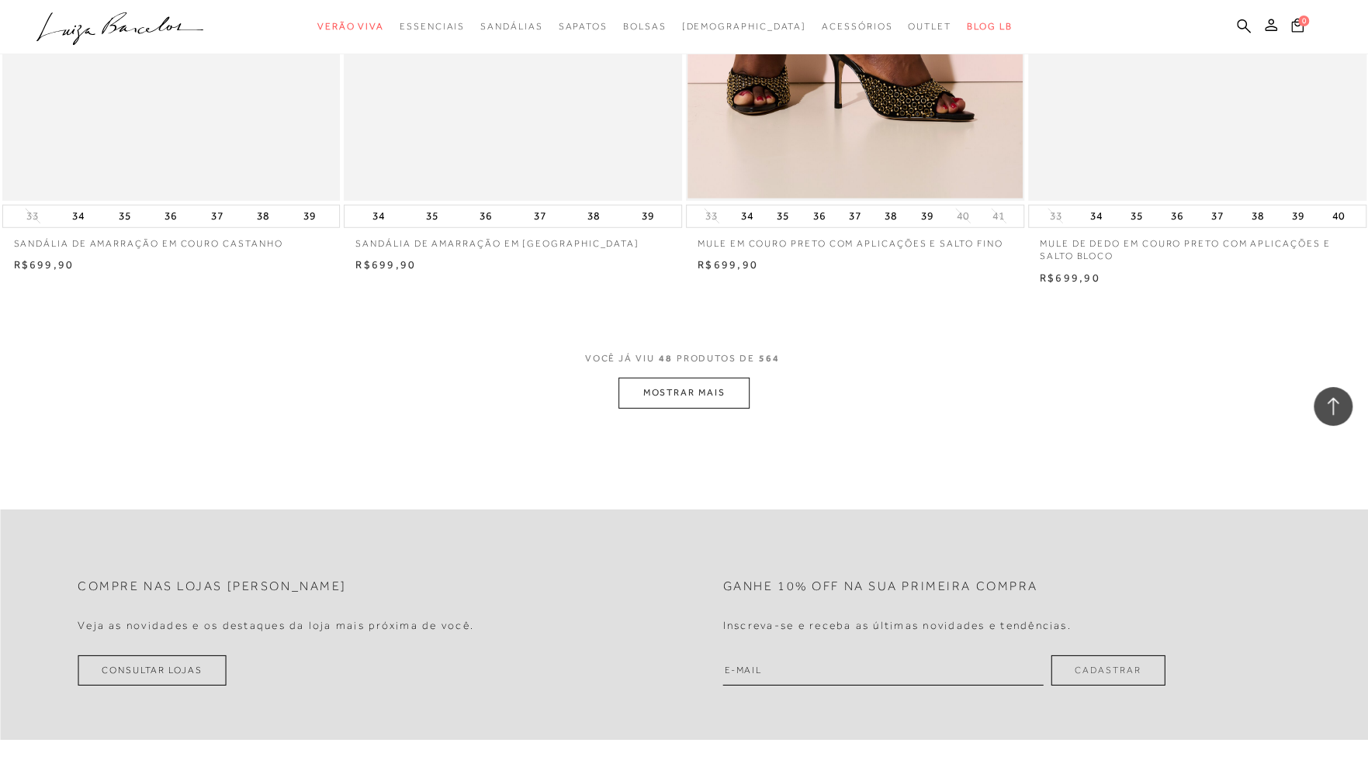
scroll to position [7215, 0]
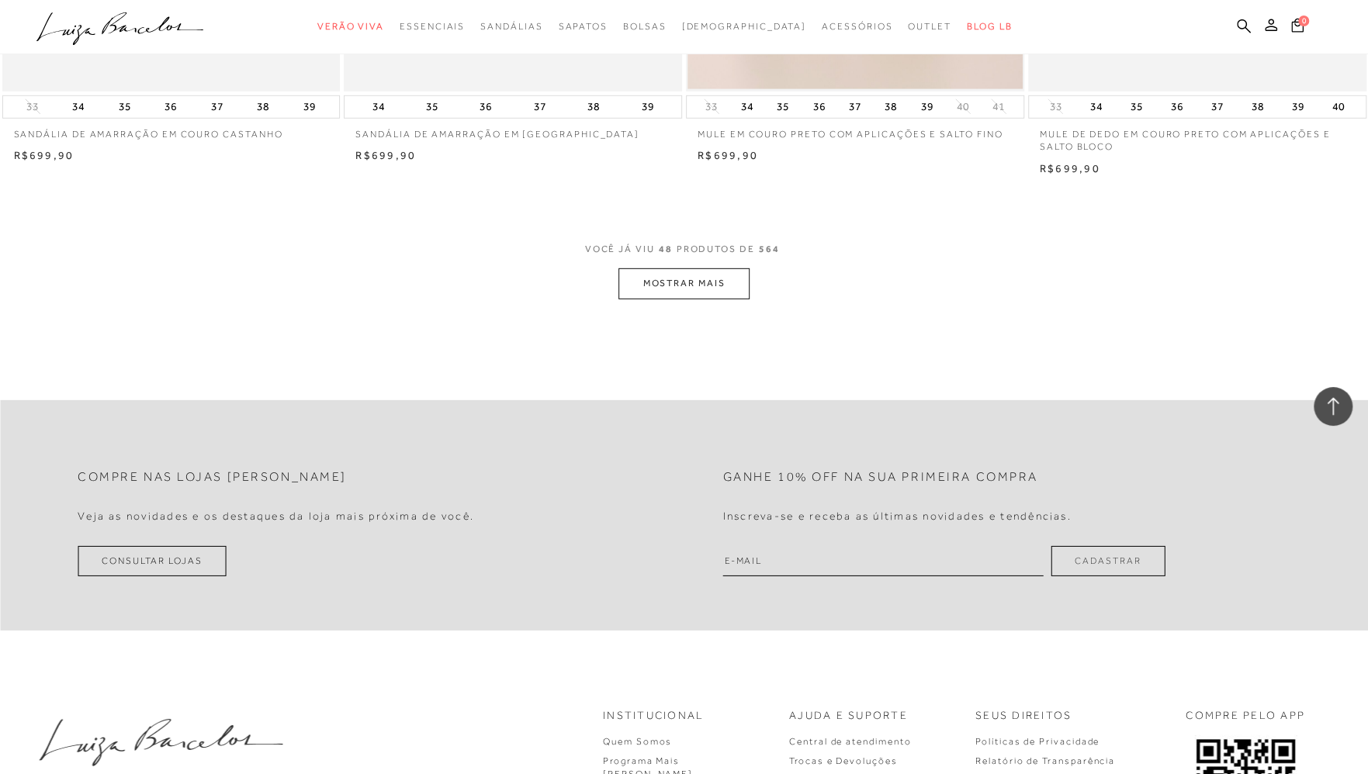
click at [647, 292] on button "MOSTRAR MAIS" at bounding box center [683, 283] width 130 height 30
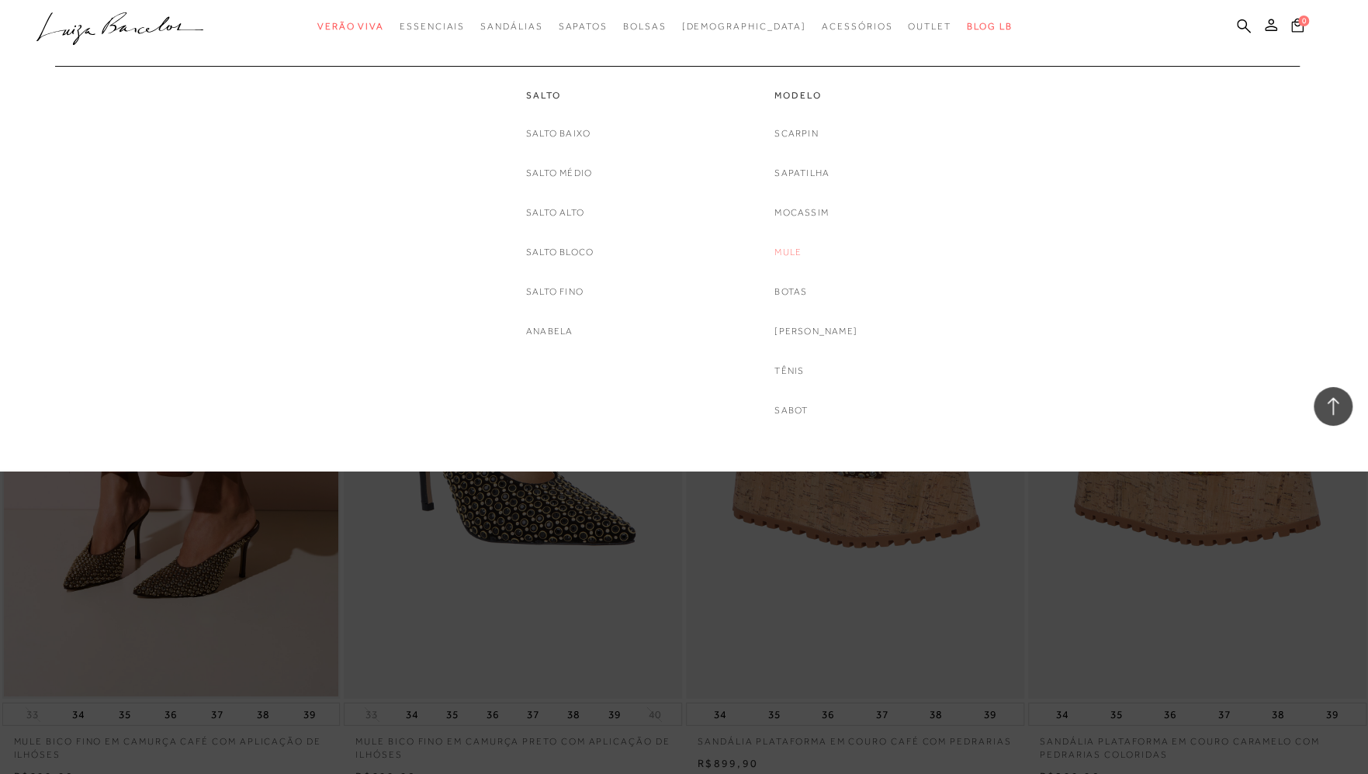
click at [801, 254] on link "Mule" at bounding box center [787, 252] width 27 height 16
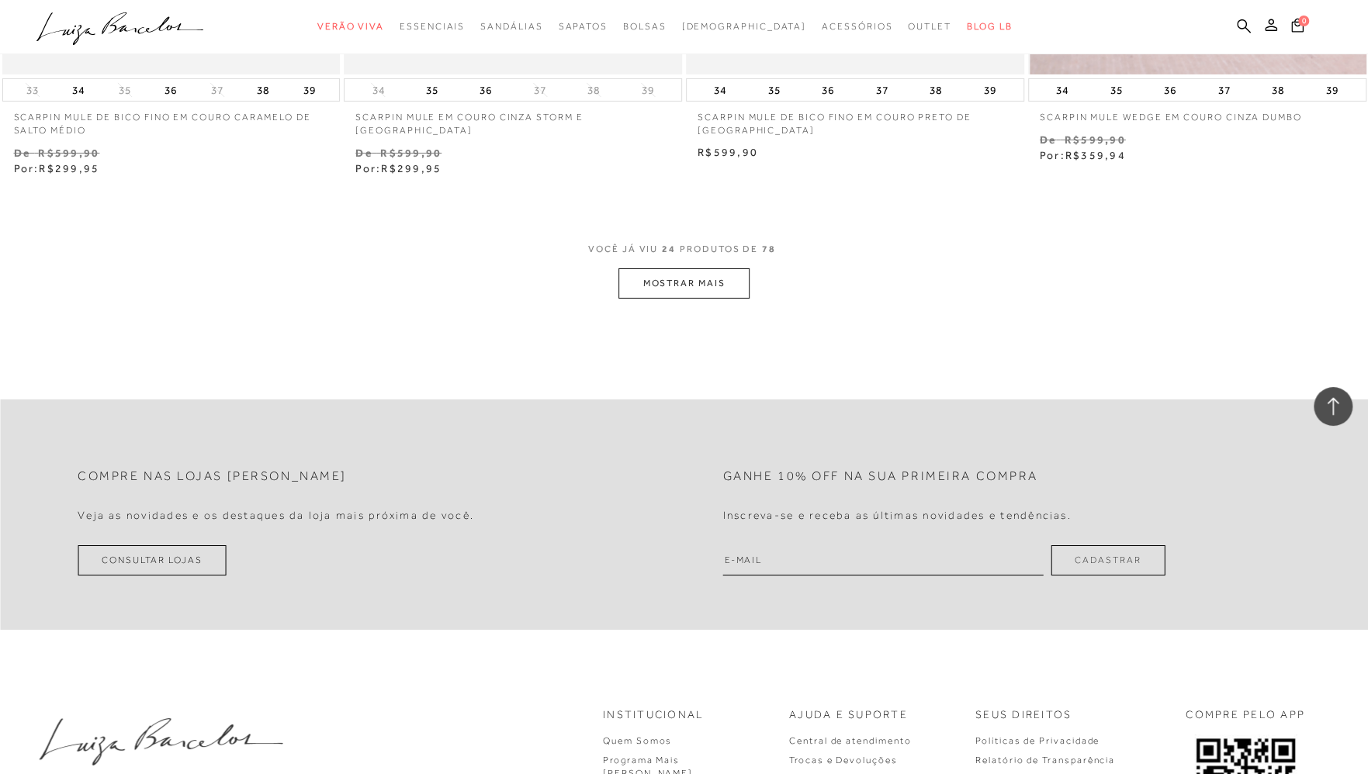
scroll to position [3724, 0]
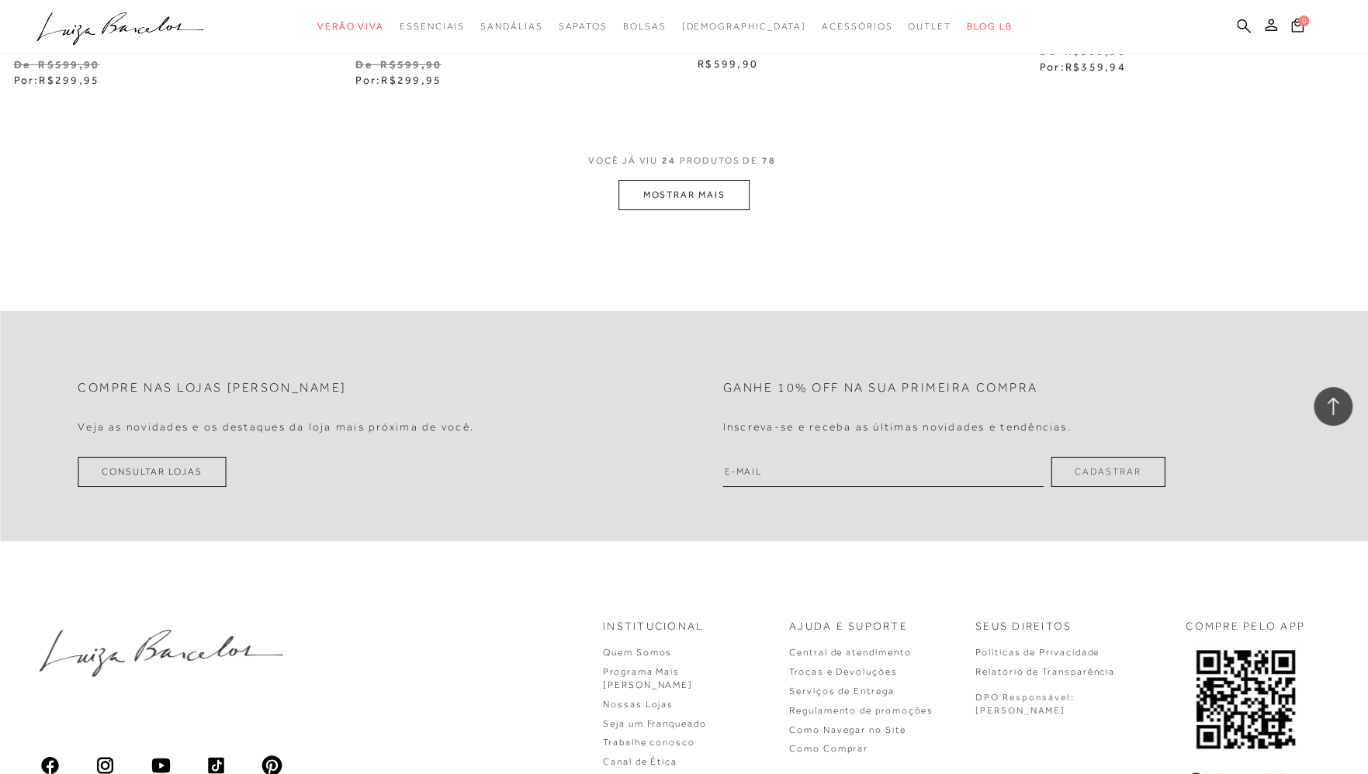
click at [703, 189] on button "MOSTRAR MAIS" at bounding box center [683, 195] width 130 height 30
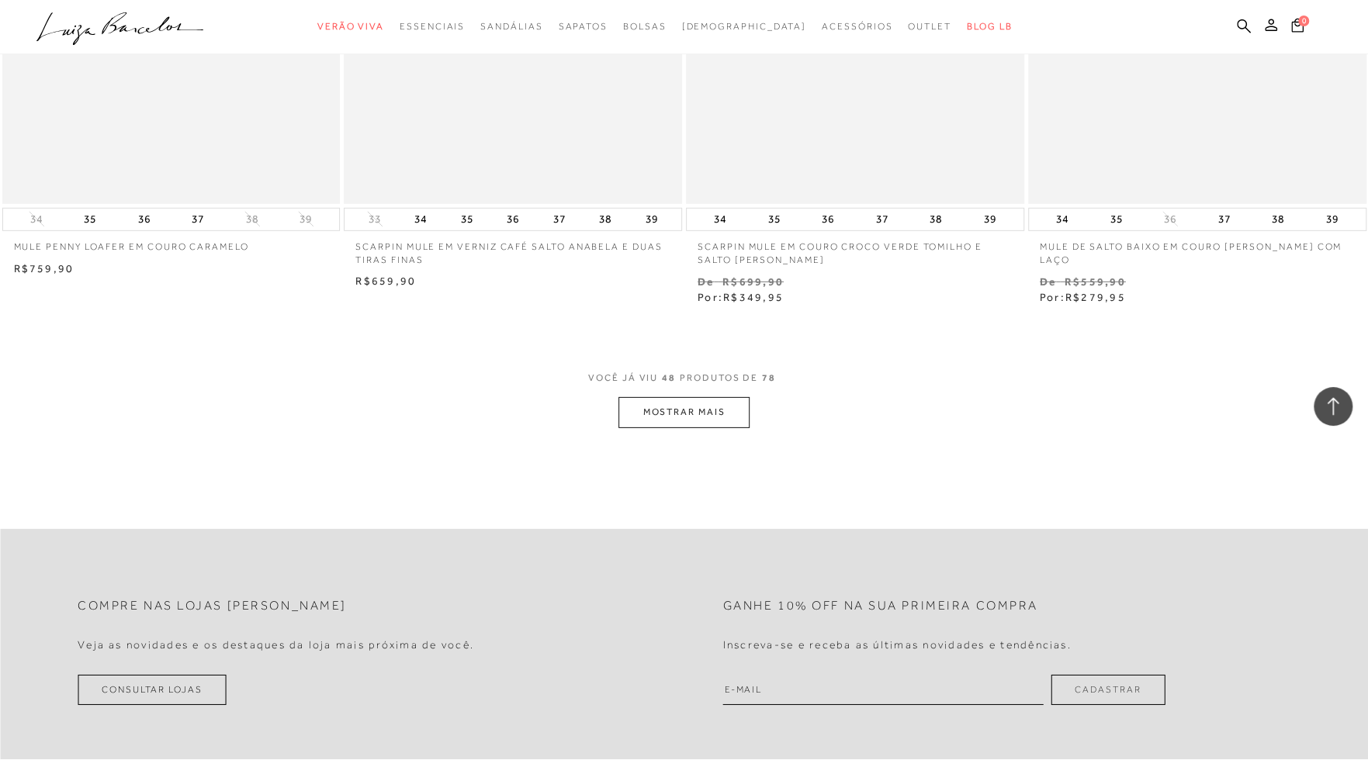
scroll to position [7215, 0]
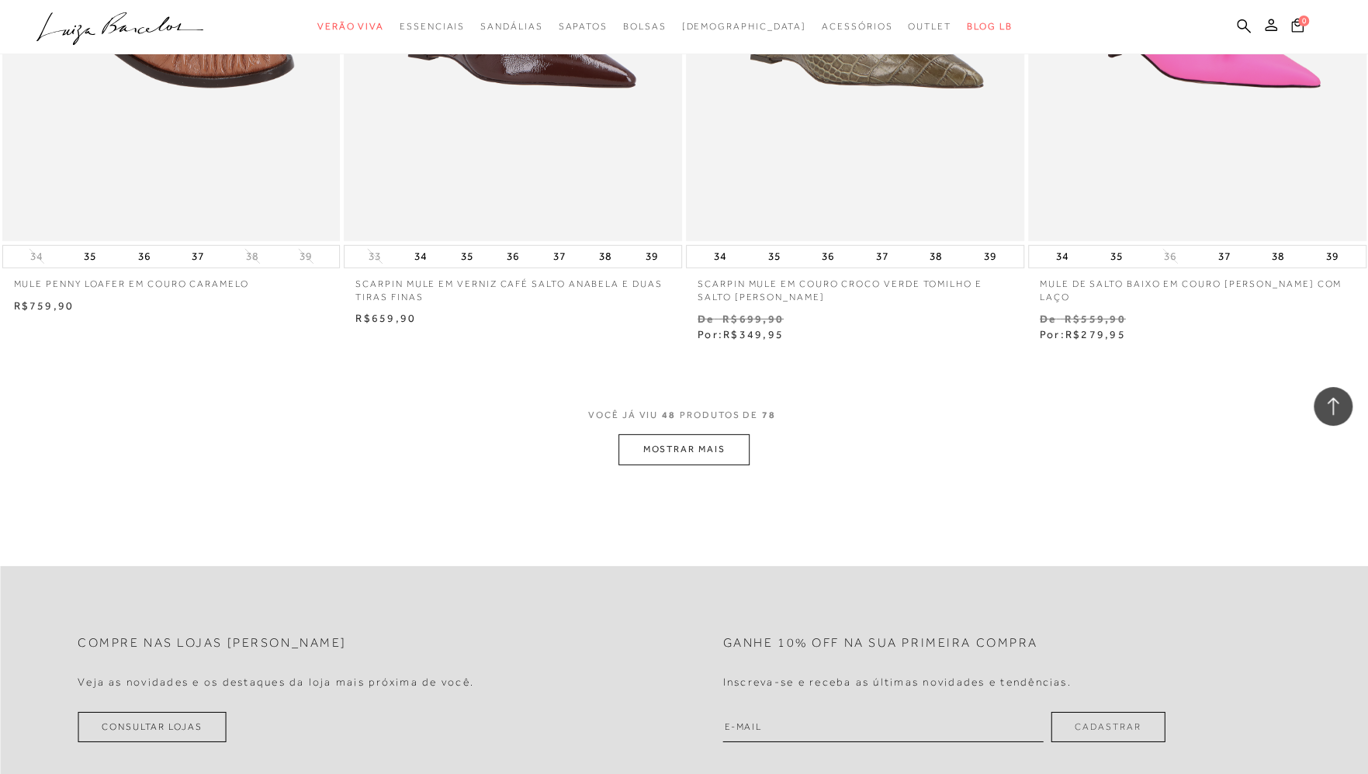
click at [673, 445] on button "MOSTRAR MAIS" at bounding box center [683, 449] width 130 height 30
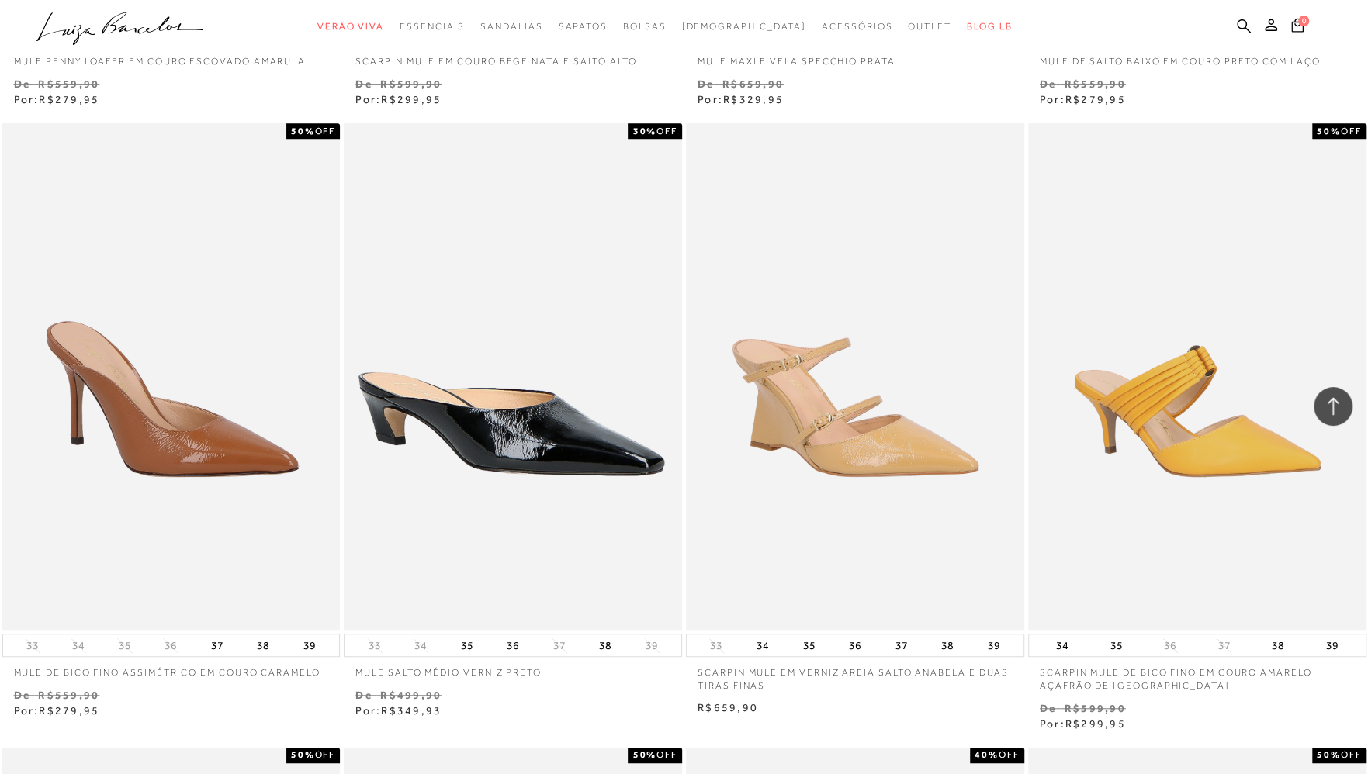
scroll to position [8689, 0]
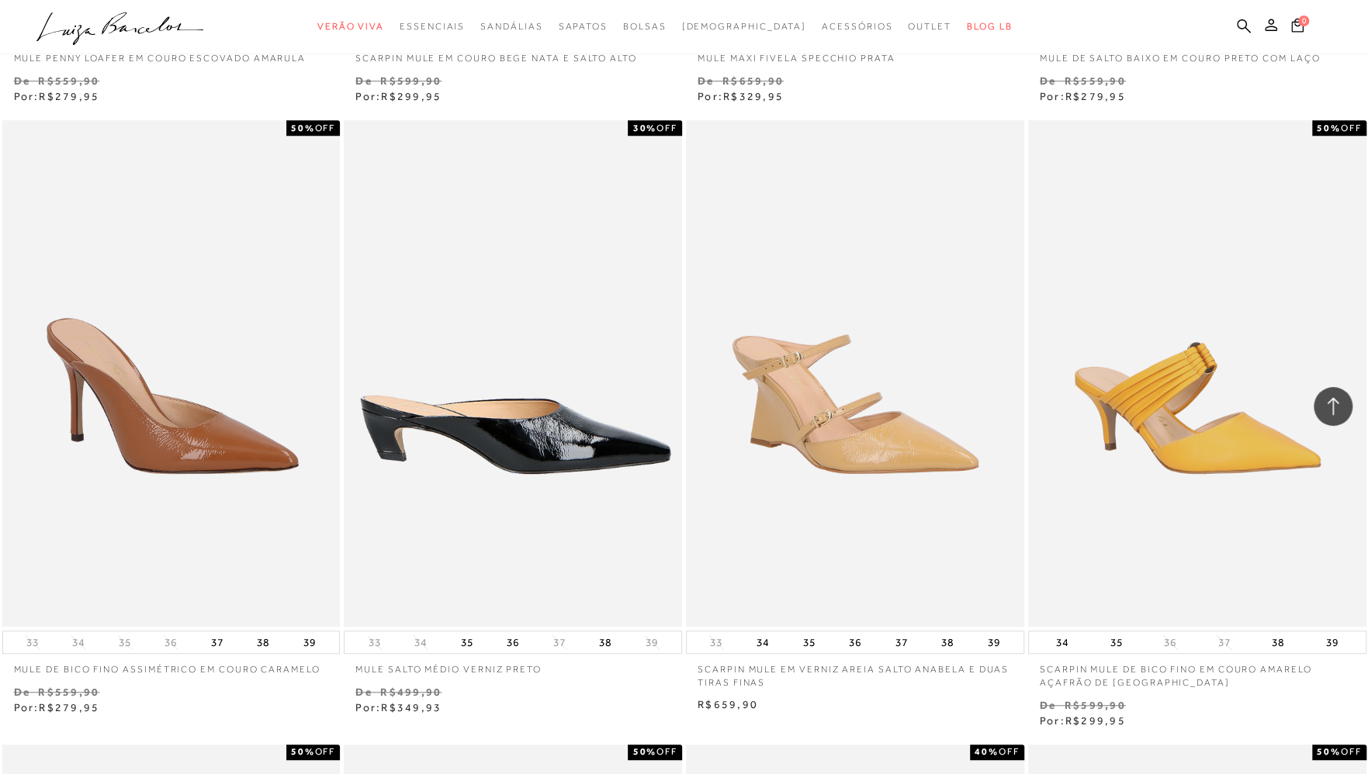
click at [519, 486] on img at bounding box center [513, 373] width 337 height 507
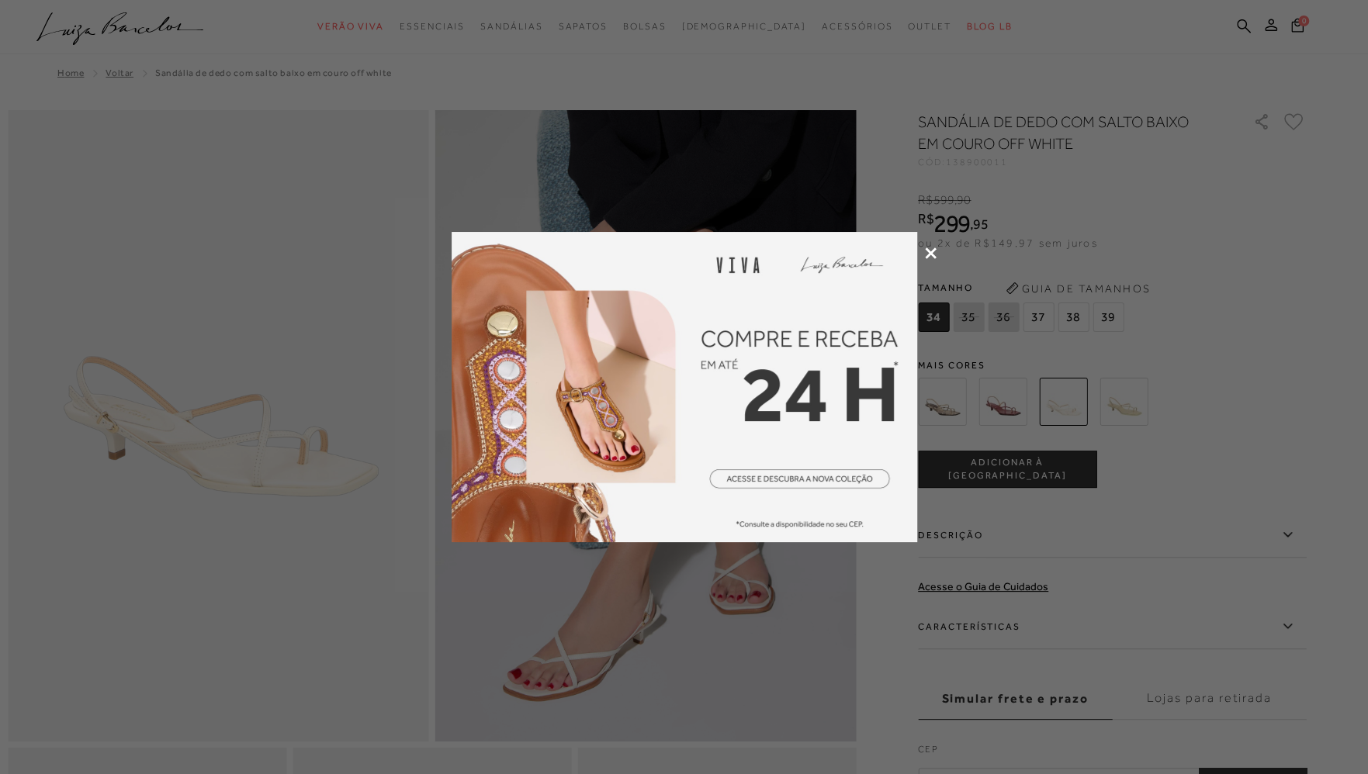
click at [931, 254] on icon at bounding box center [931, 253] width 12 height 12
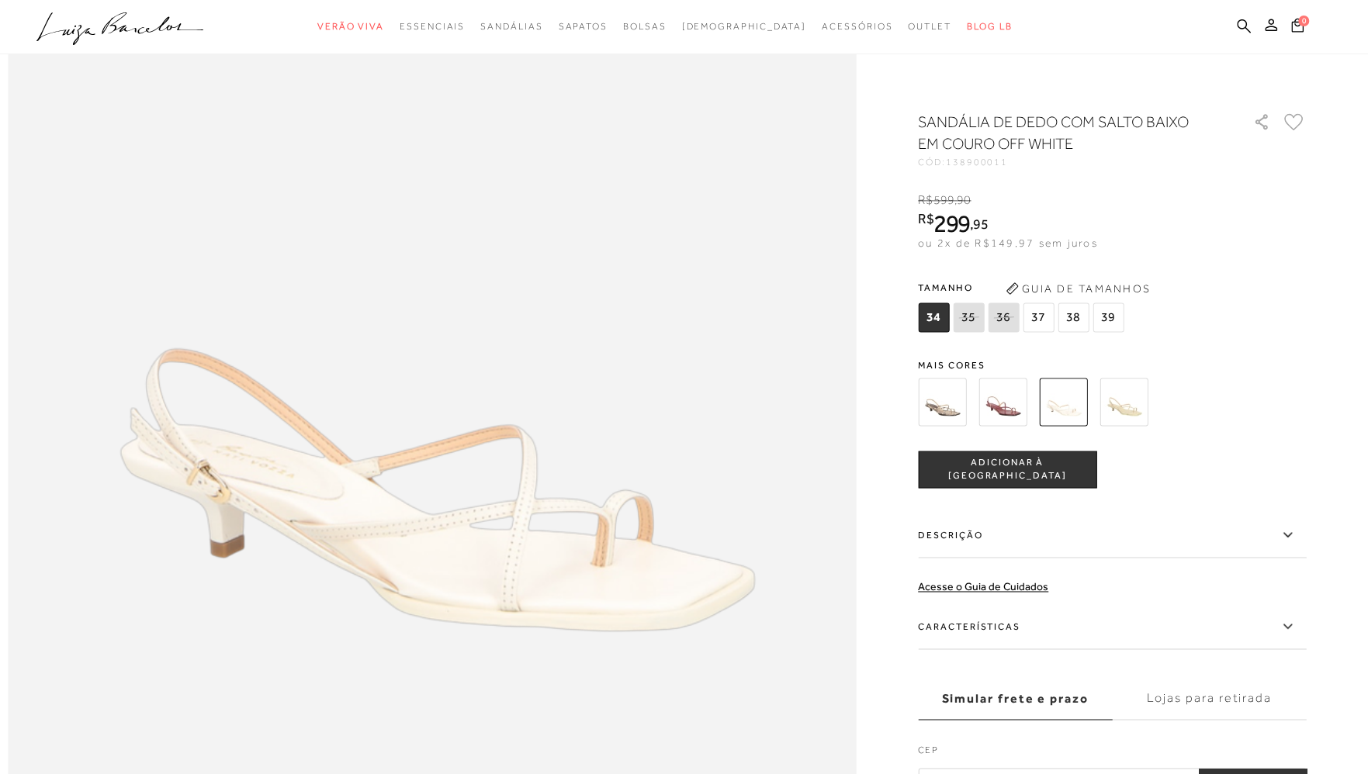
scroll to position [1086, 0]
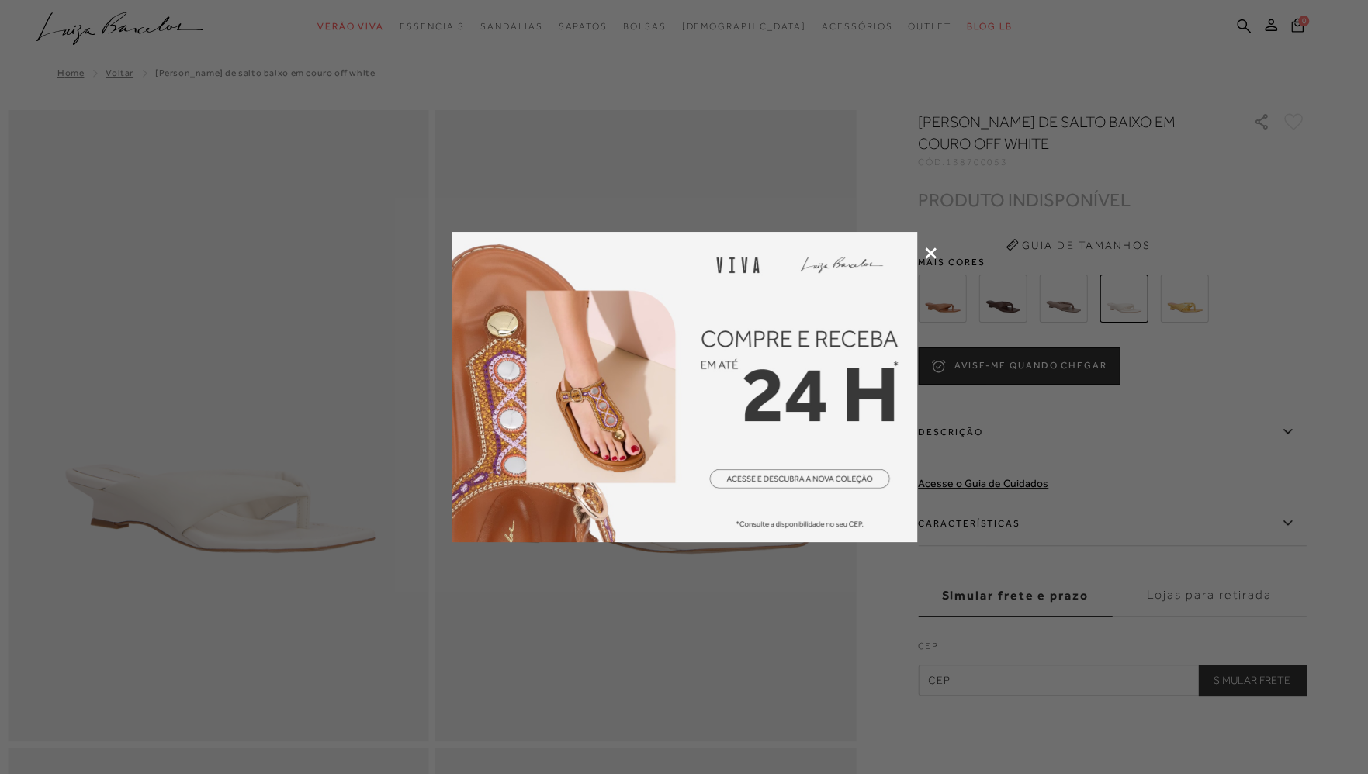
click at [928, 254] on icon at bounding box center [931, 253] width 12 height 12
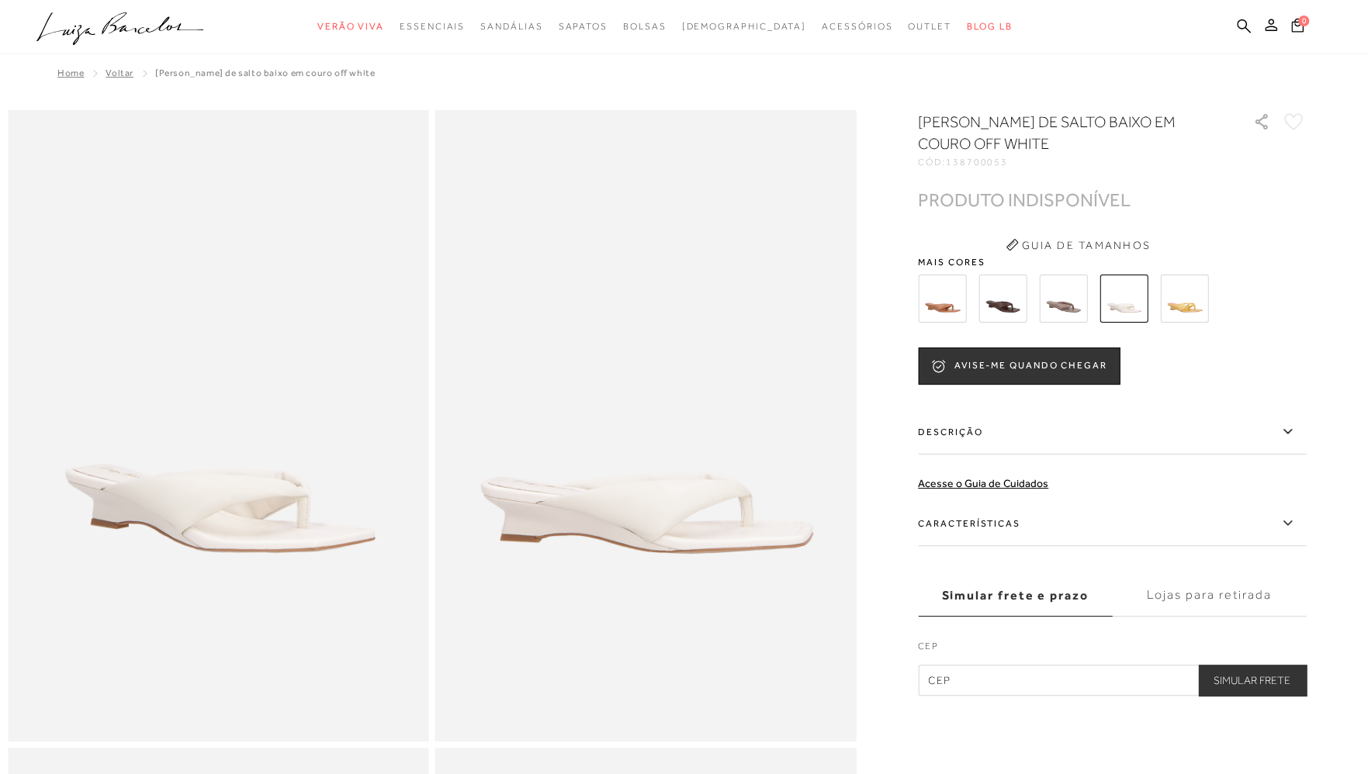
click at [943, 319] on img at bounding box center [942, 299] width 48 height 48
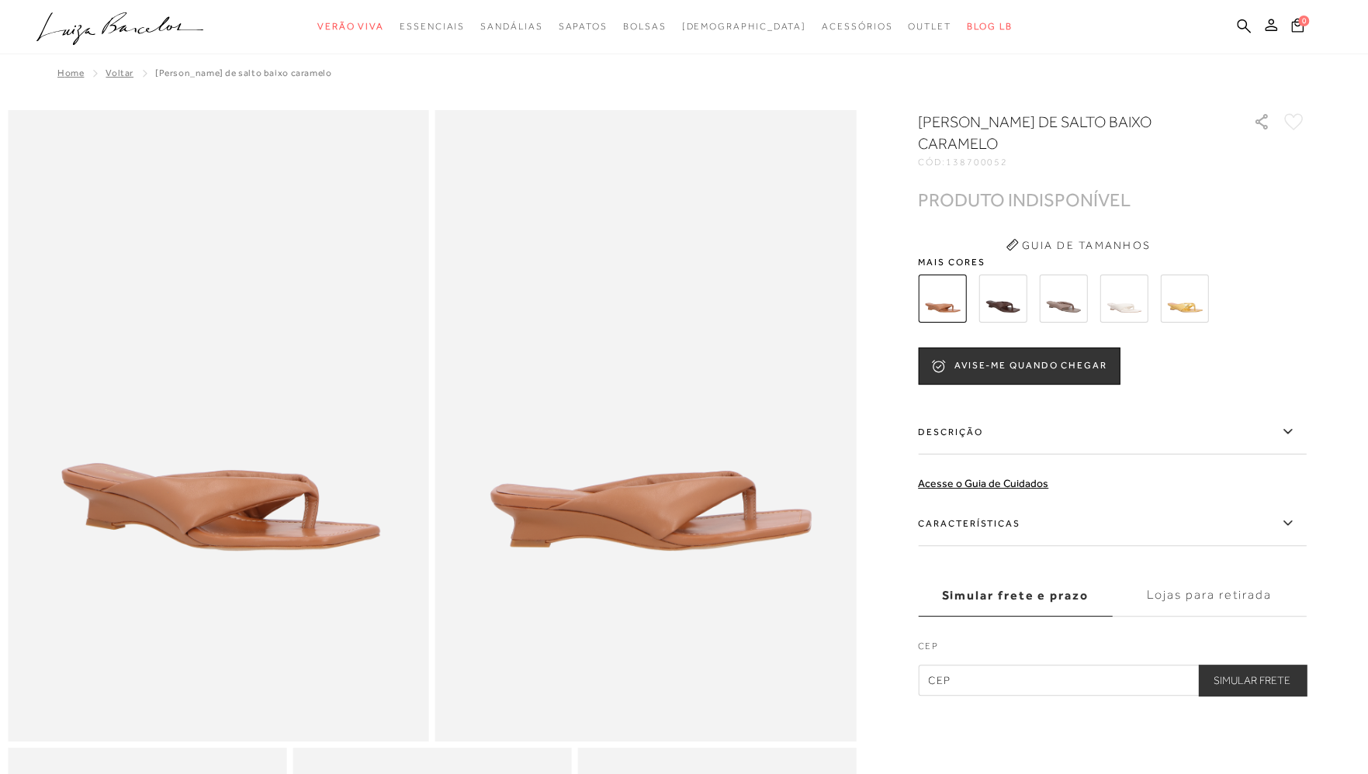
click at [1013, 299] on img at bounding box center [1002, 299] width 48 height 48
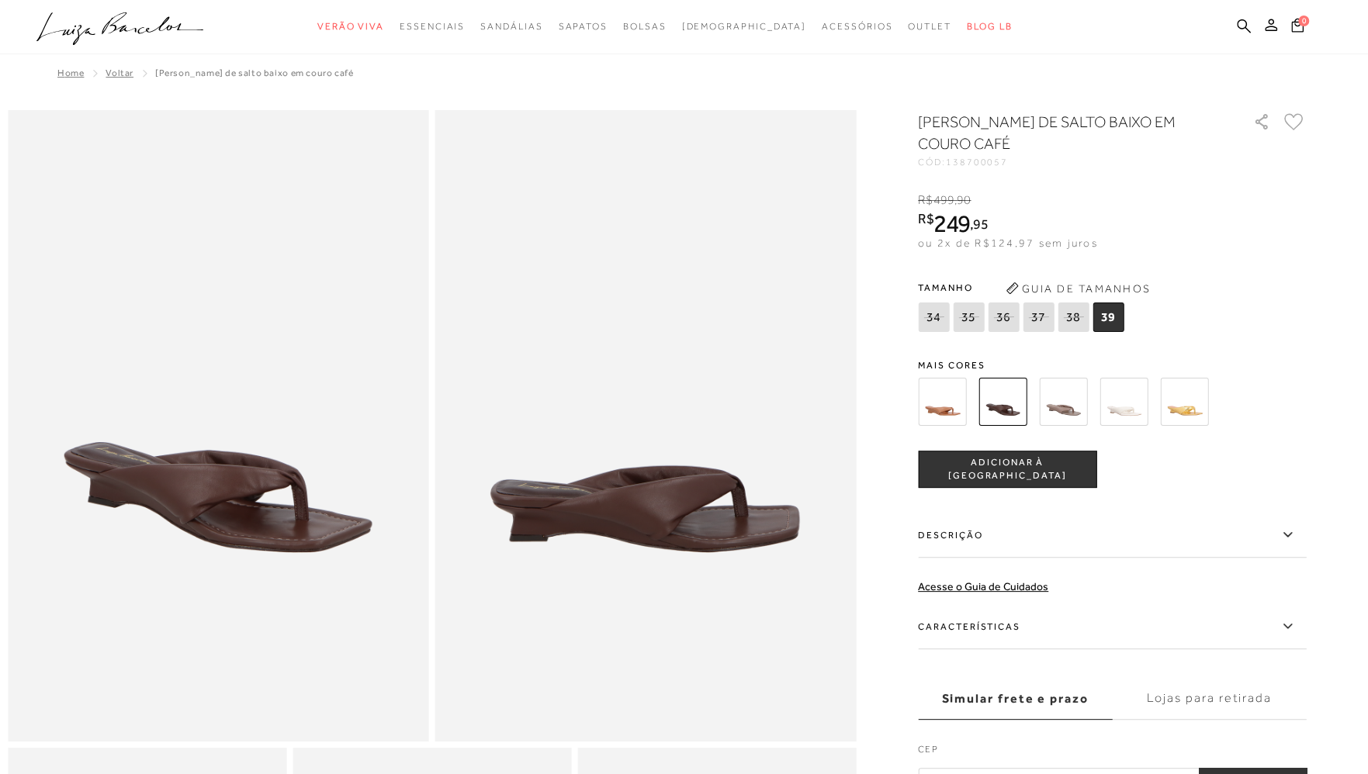
click at [1067, 404] on img at bounding box center [1063, 402] width 48 height 48
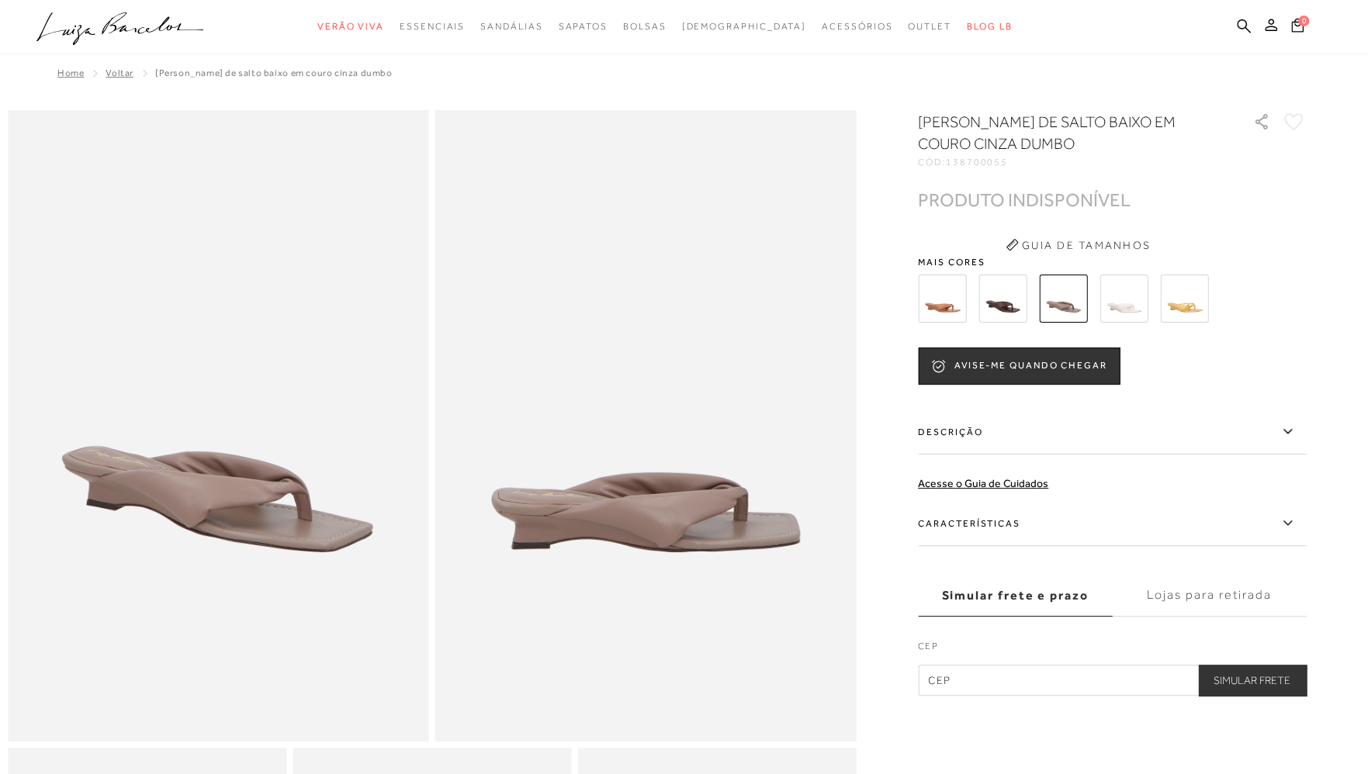
click at [1187, 302] on img at bounding box center [1184, 299] width 48 height 48
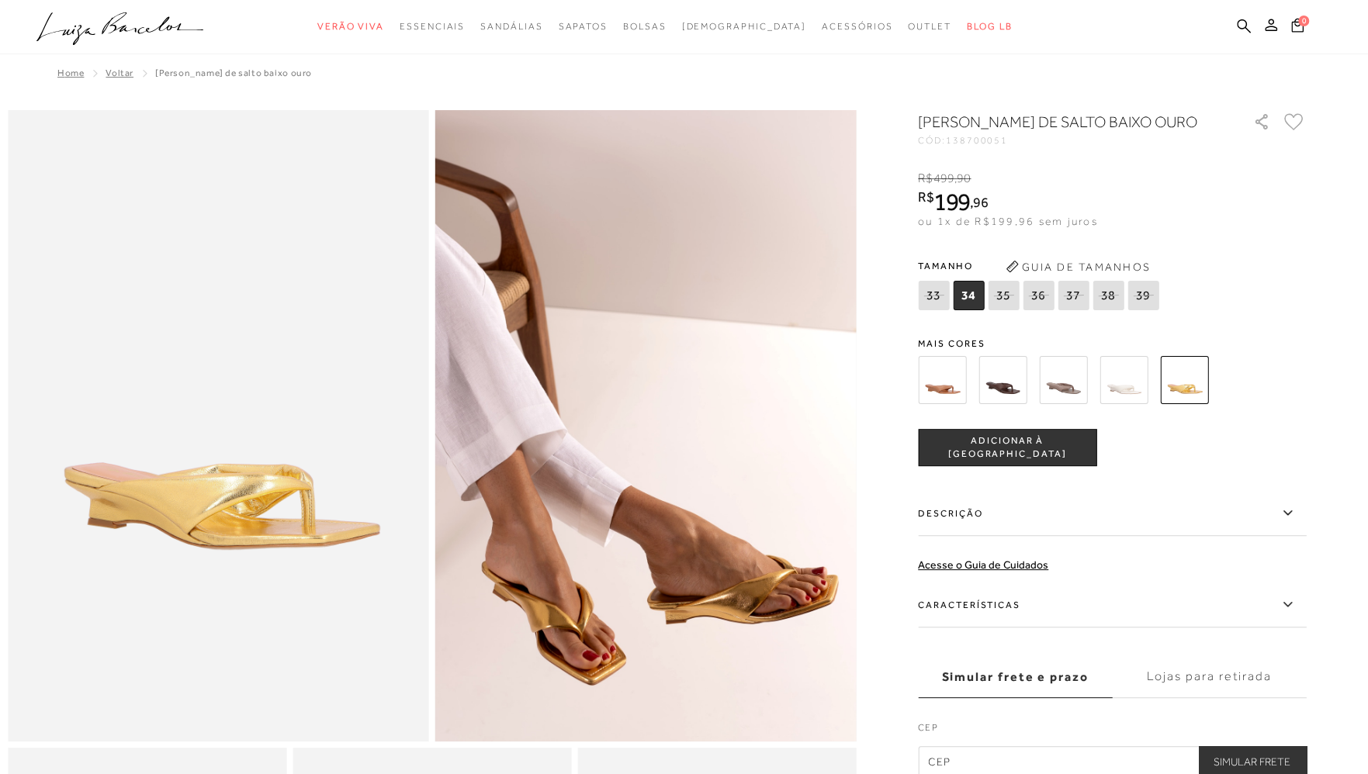
click at [1130, 393] on img at bounding box center [1123, 380] width 48 height 48
